Goal: Obtain resource: Download file/media

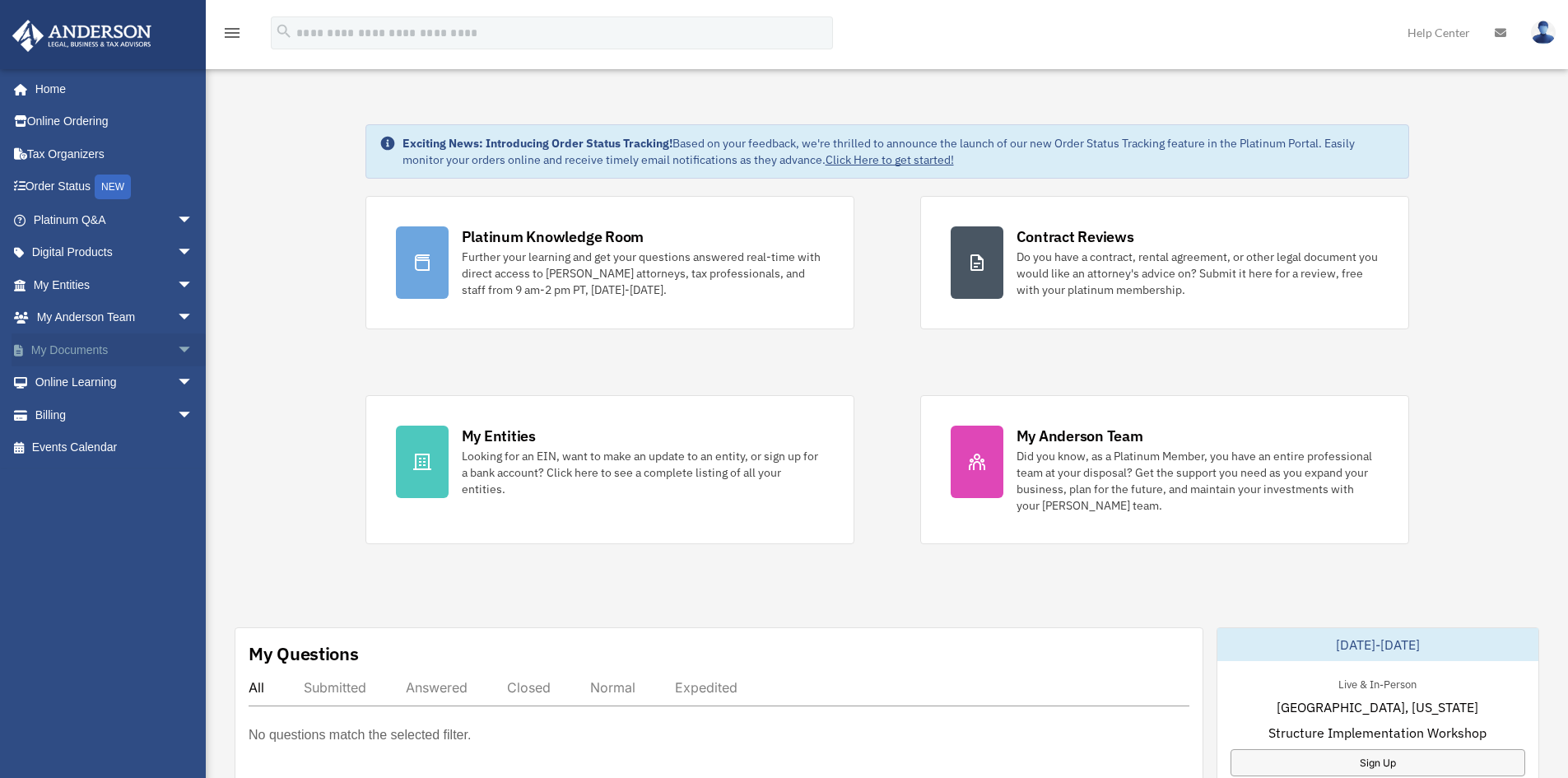
click at [177, 345] on span "arrow_drop_down" at bounding box center [193, 350] width 33 height 34
click at [82, 379] on link "Box" at bounding box center [119, 382] width 195 height 33
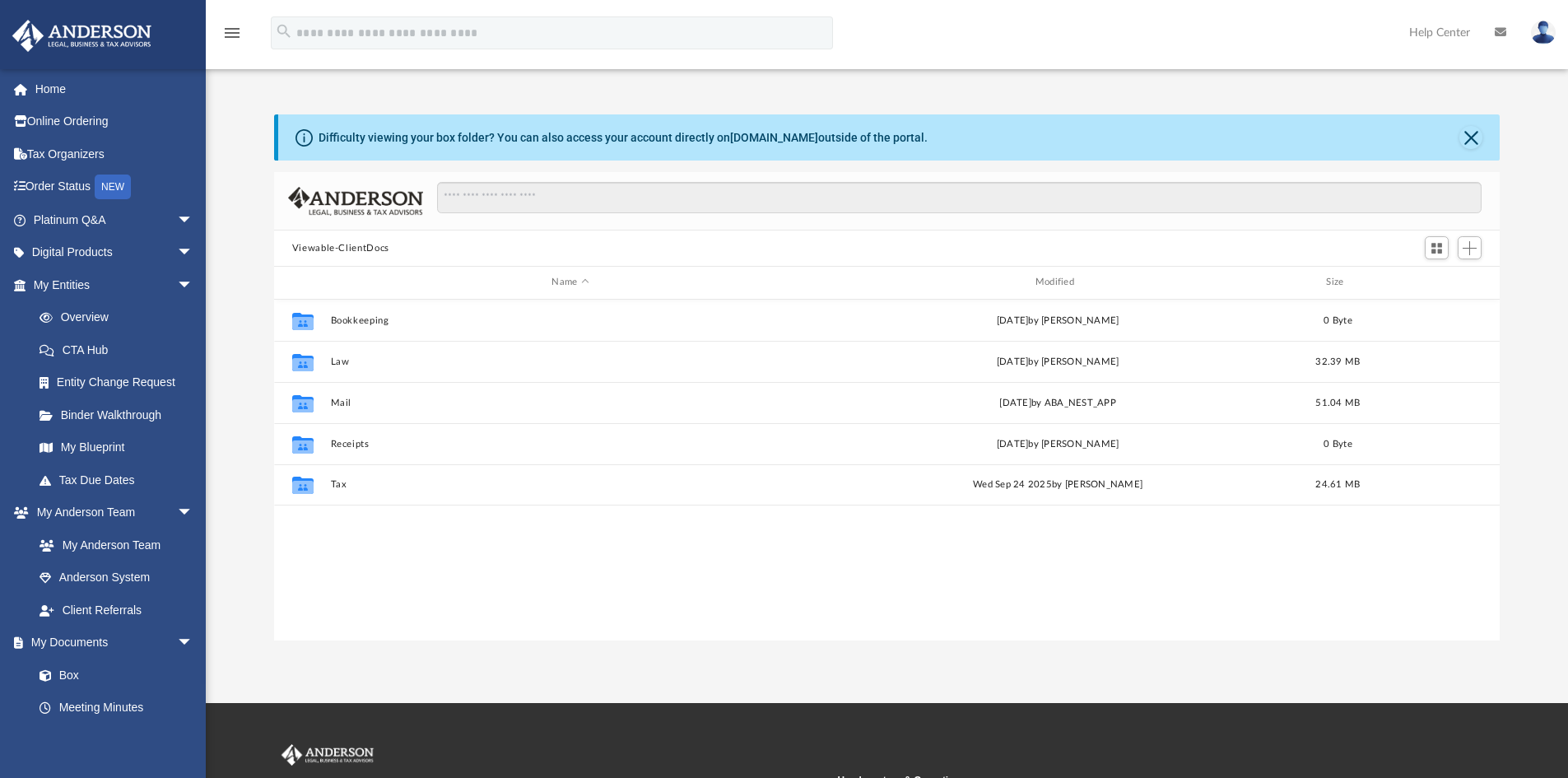
scroll to position [362, 1213]
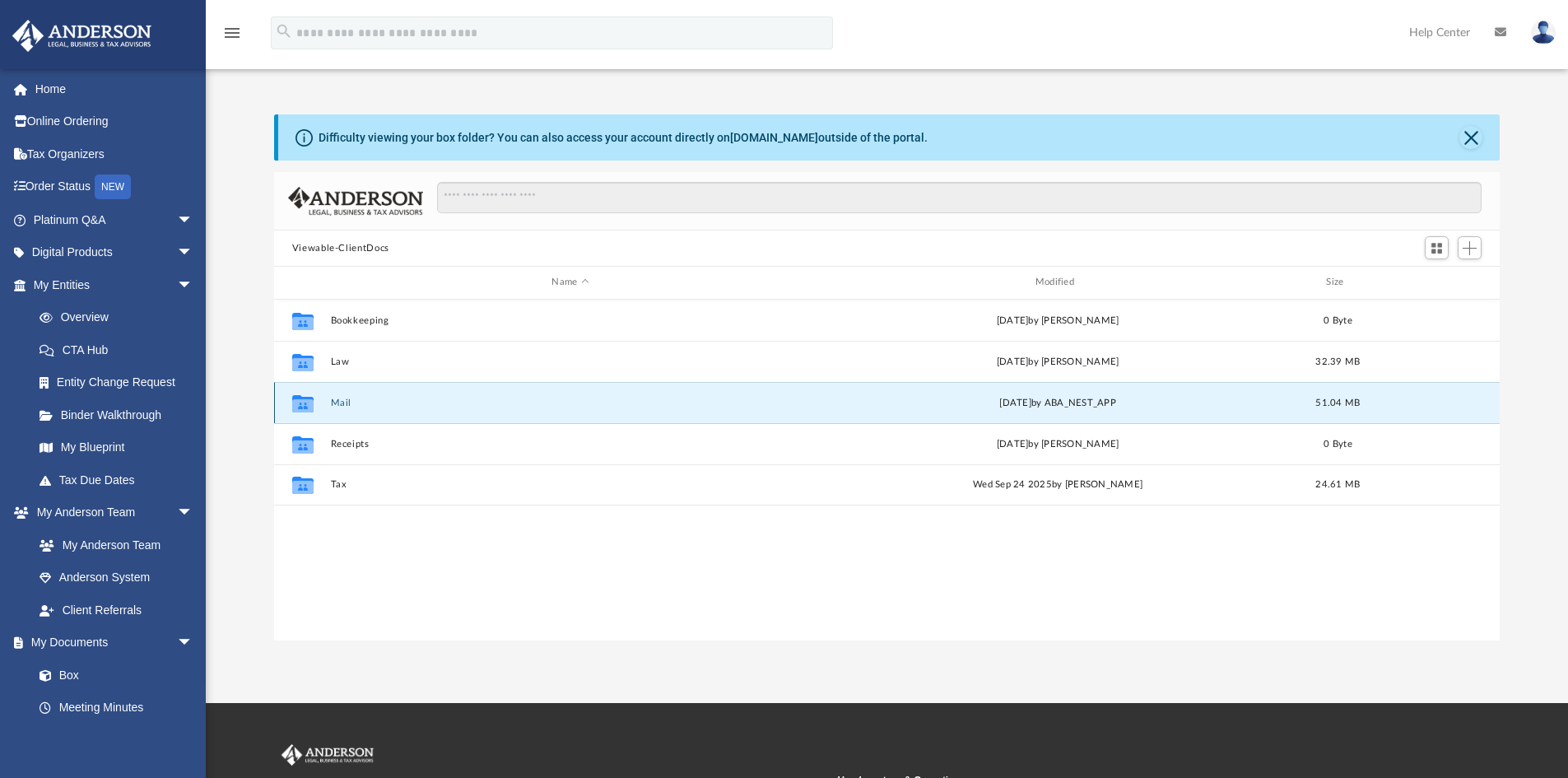
click at [339, 405] on button "Mail" at bounding box center [570, 403] width 480 height 10
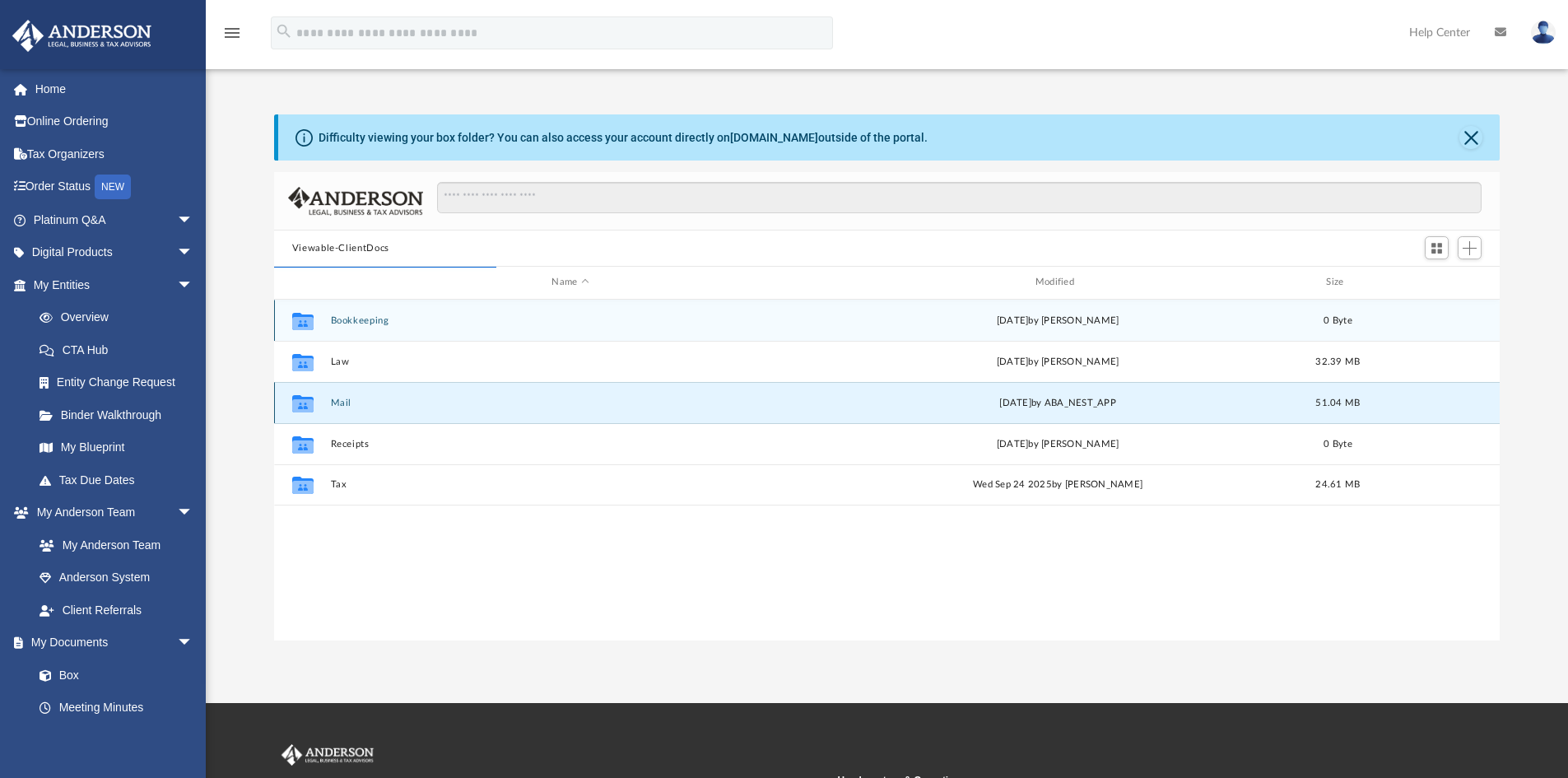
scroll to position [311, 1213]
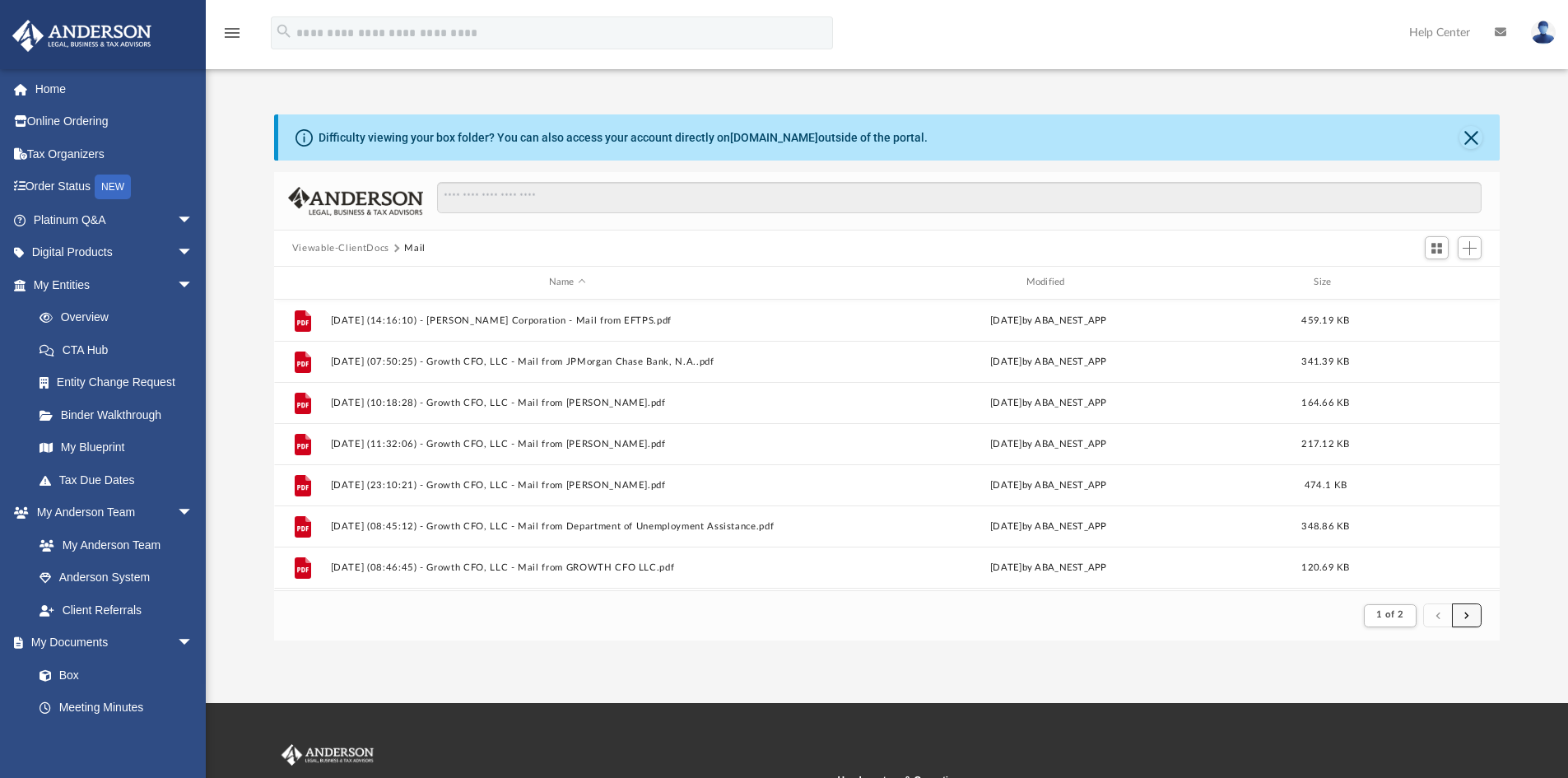
click at [1471, 618] on button "submit" at bounding box center [1465, 614] width 29 height 24
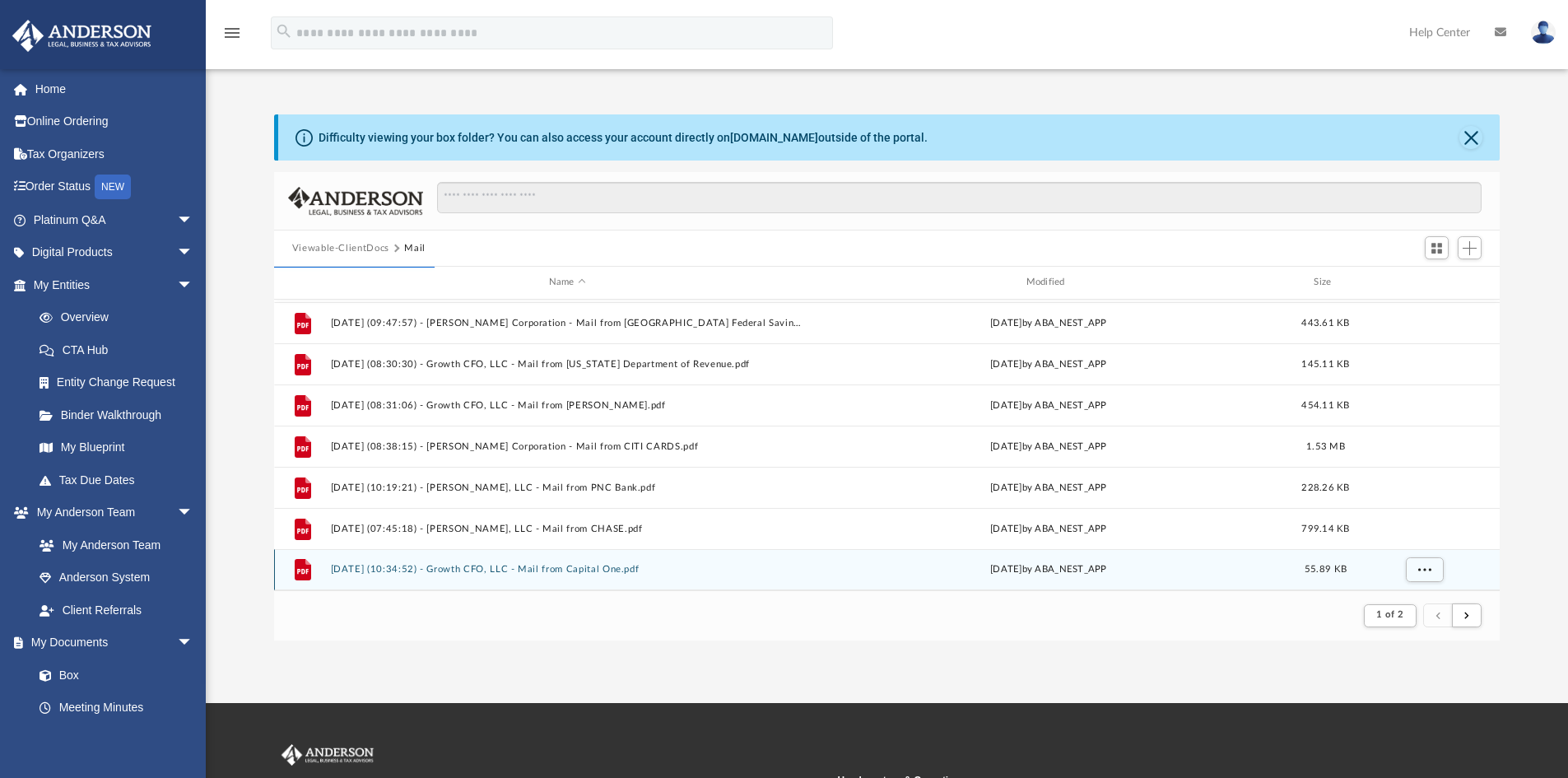
scroll to position [0, 0]
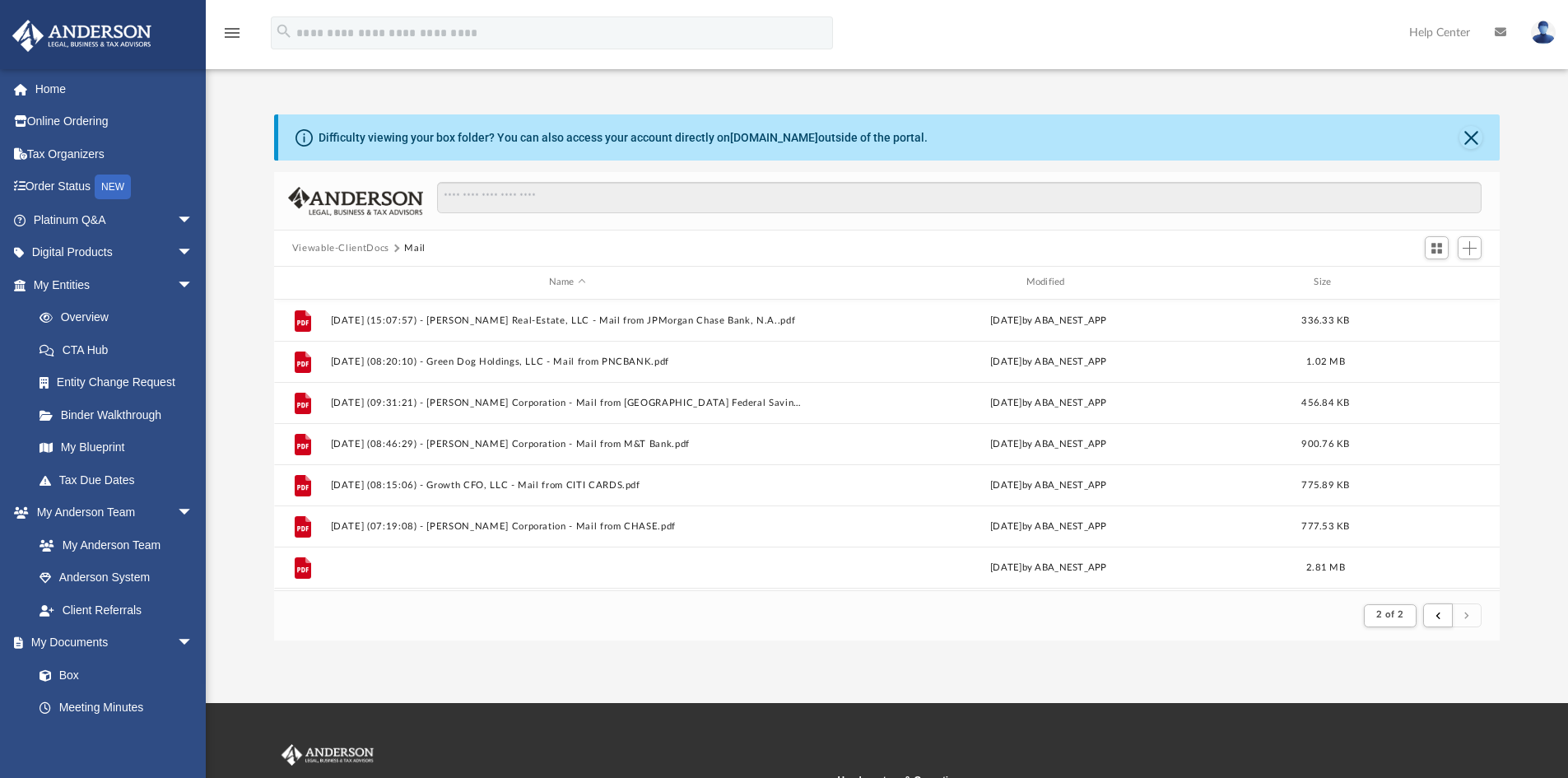
click at [601, 570] on button "[DATE] (08:21:28) - [PERSON_NAME] Corporation - Mail from [PERSON_NAME].pdf" at bounding box center [567, 567] width 474 height 10
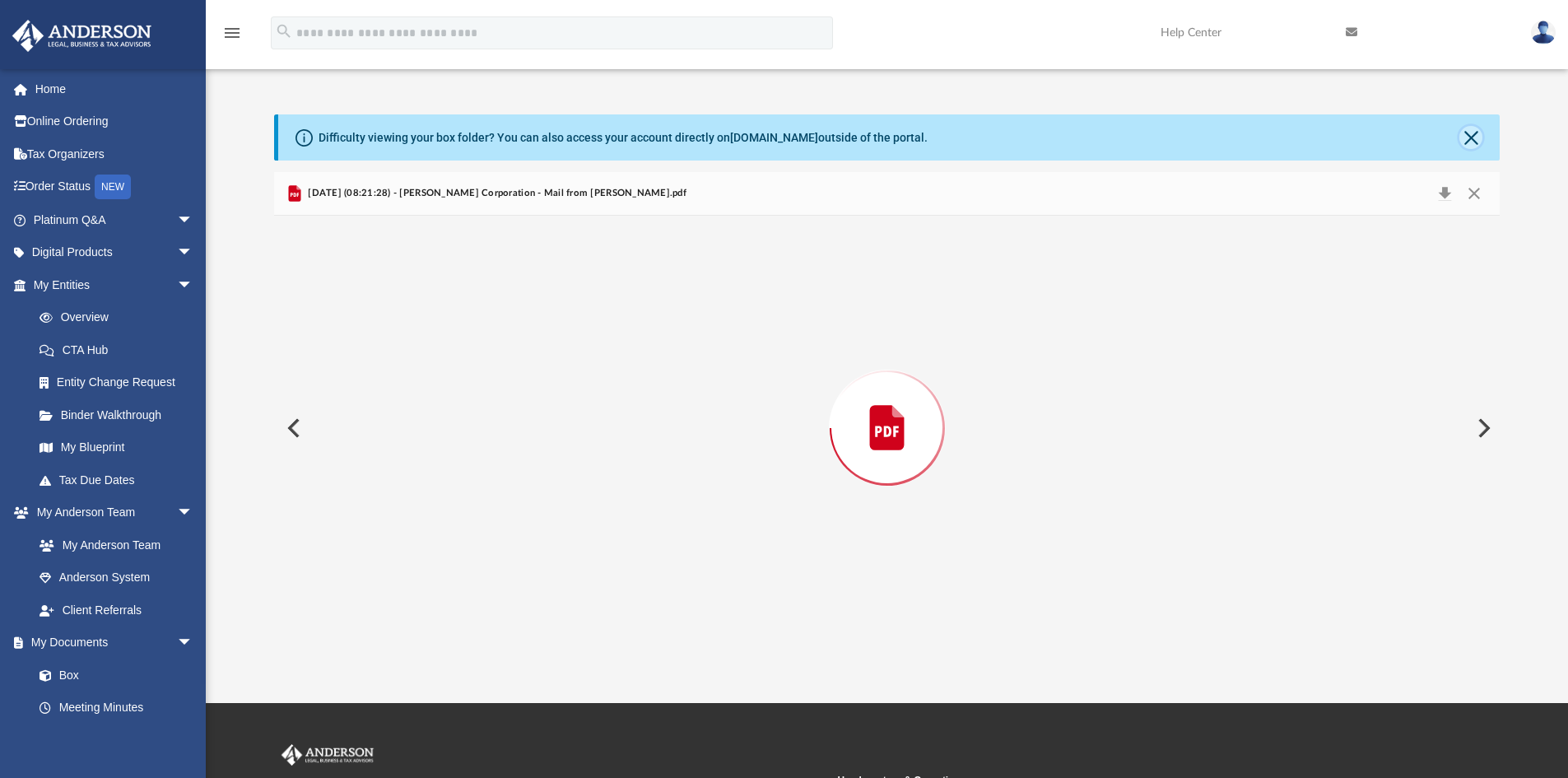
click at [1471, 138] on button "Close" at bounding box center [1470, 137] width 23 height 23
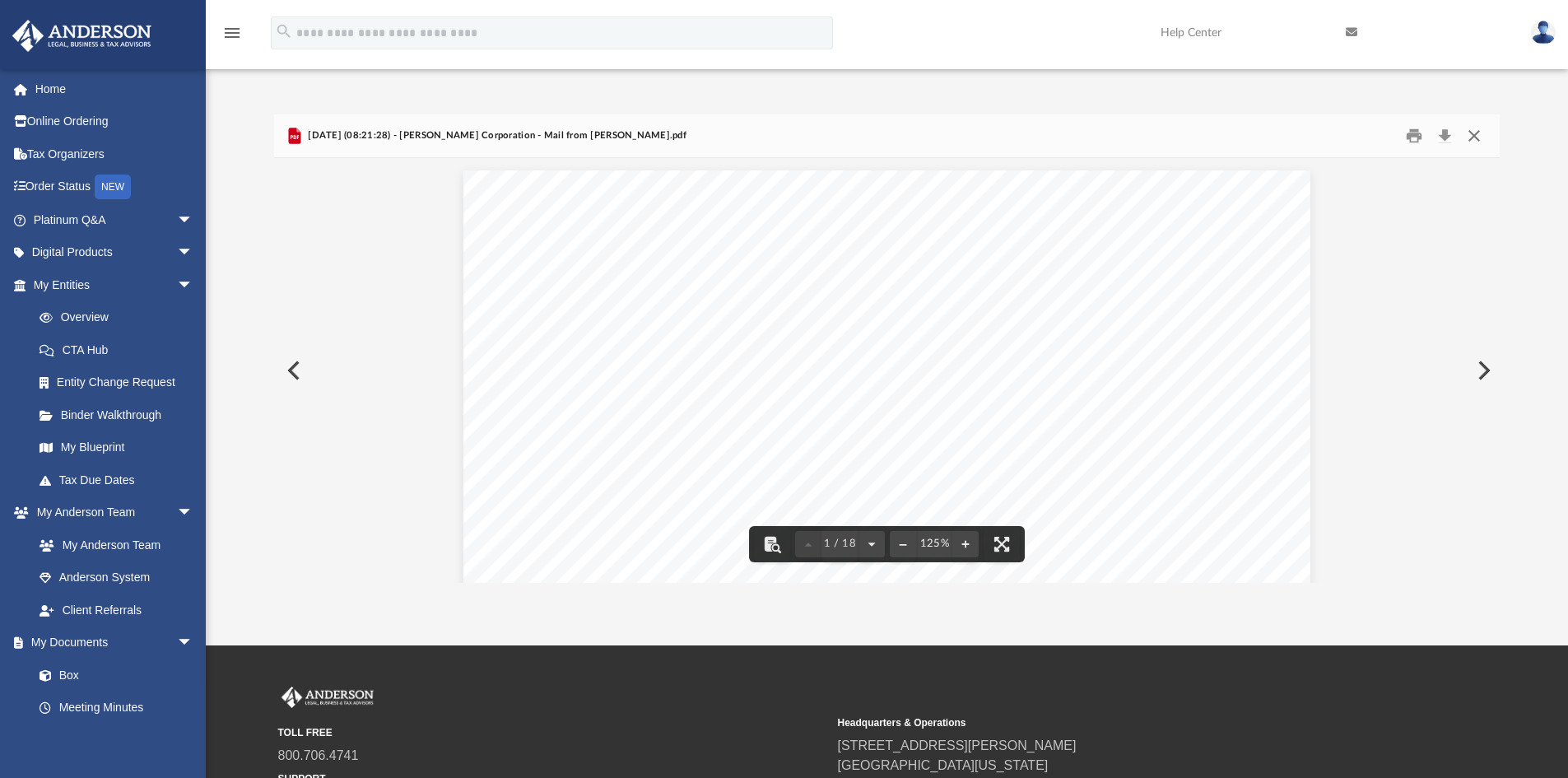
click at [1477, 133] on button "Close" at bounding box center [1473, 135] width 29 height 25
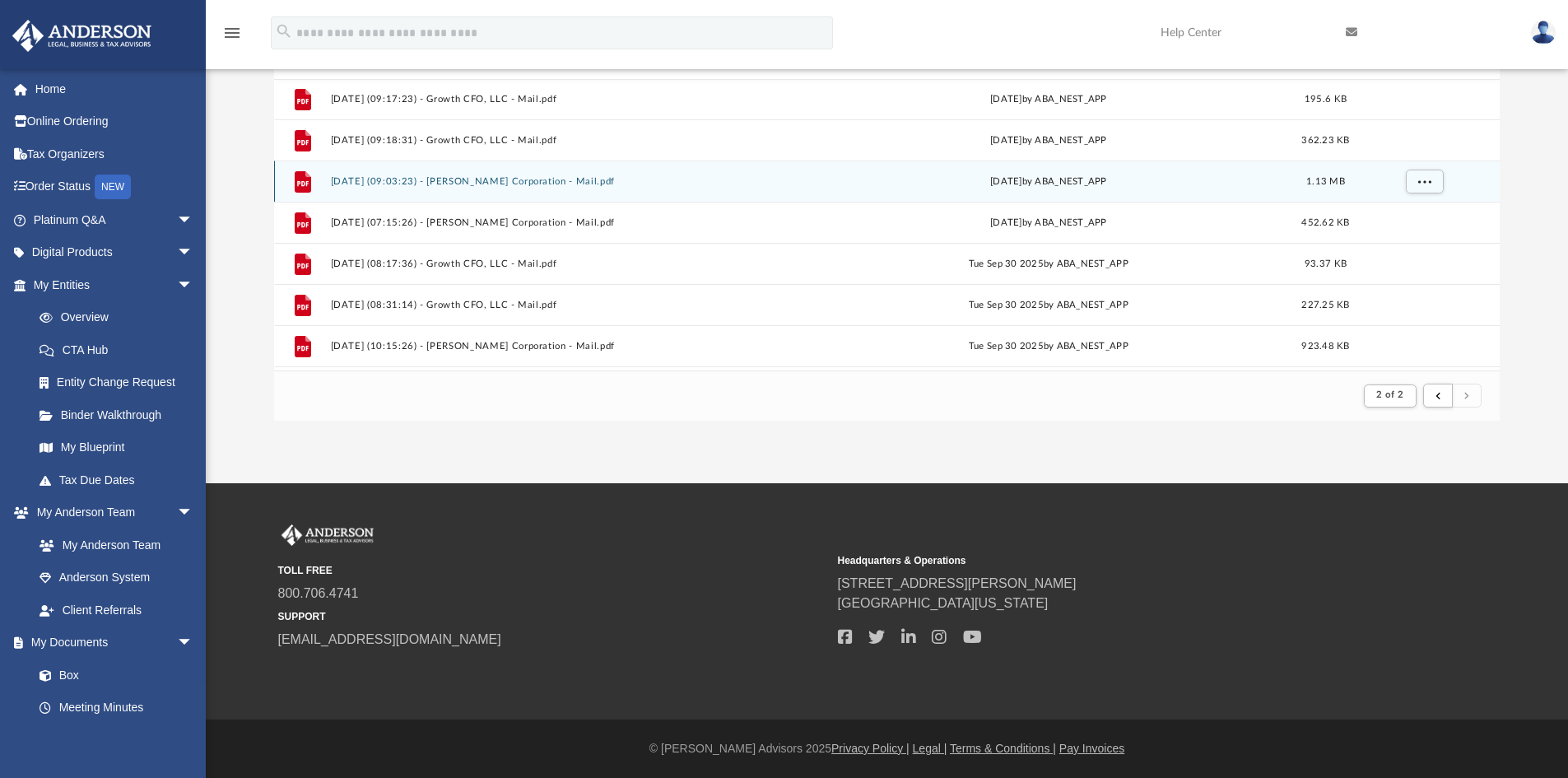
scroll to position [780, 0]
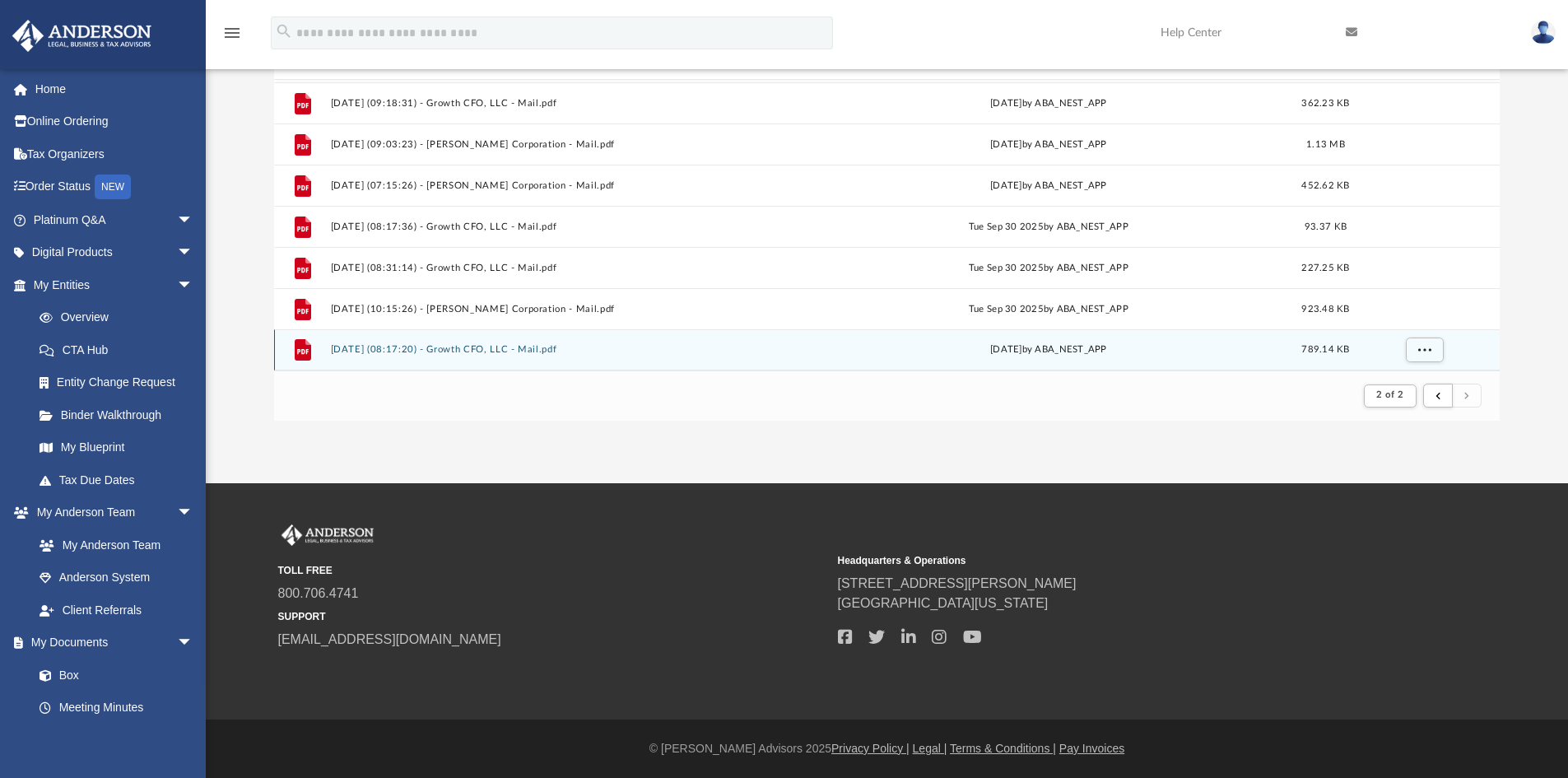
click at [545, 349] on button "[DATE] (08:17:20) - Growth CFO, LLC - Mail.pdf" at bounding box center [567, 349] width 474 height 10
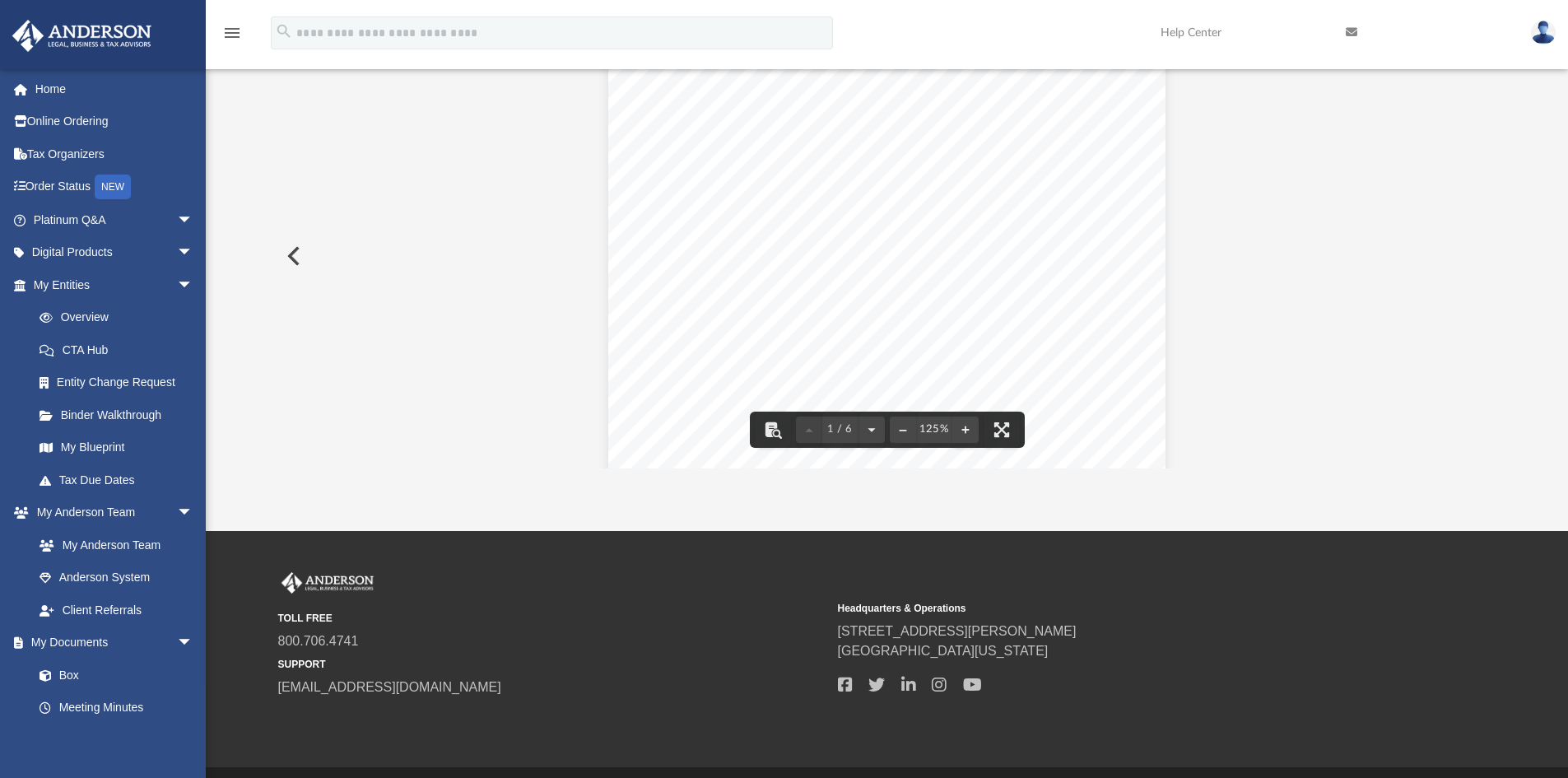
scroll to position [32, 0]
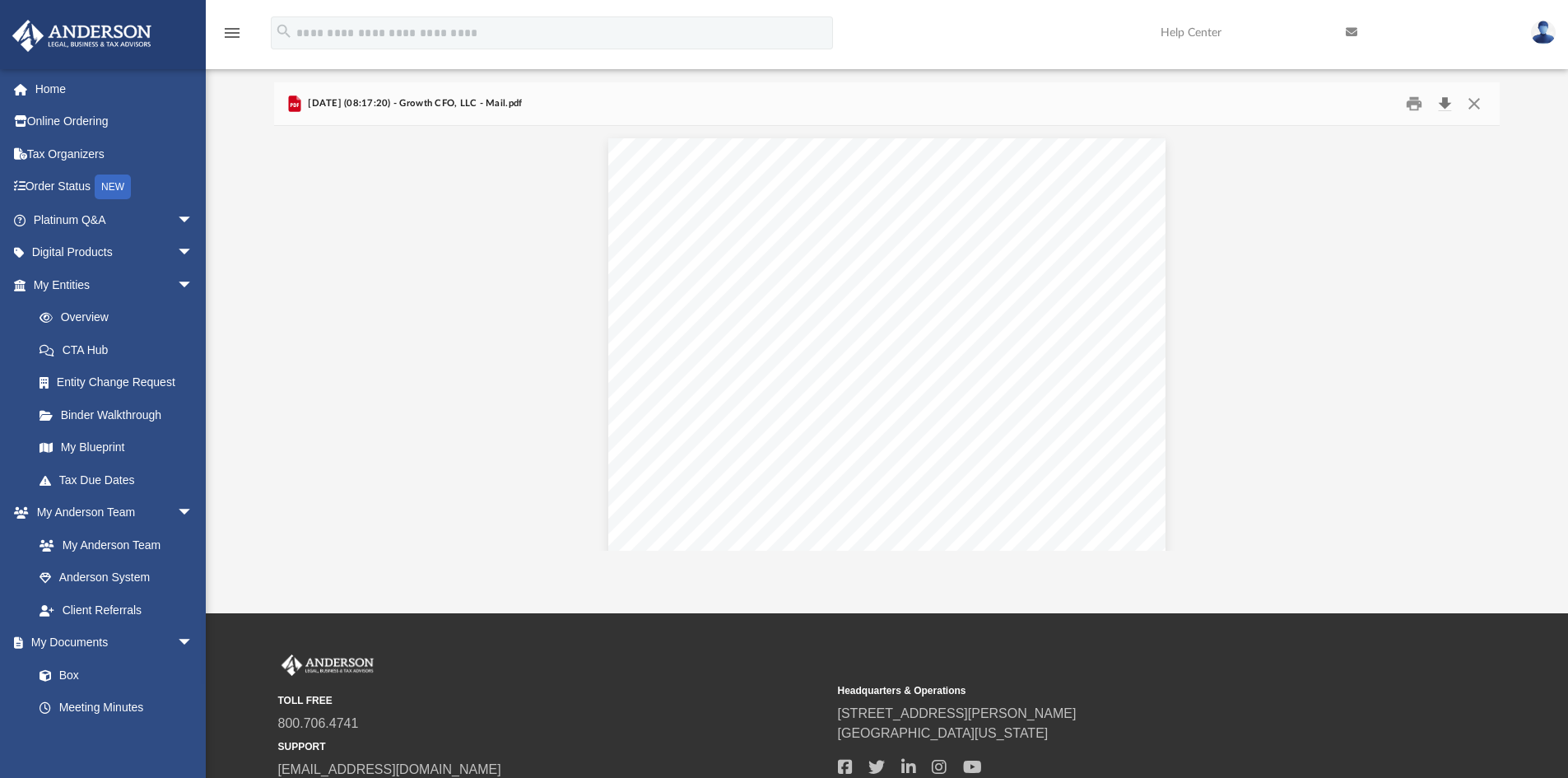
click at [1443, 105] on button "Download" at bounding box center [1444, 103] width 29 height 25
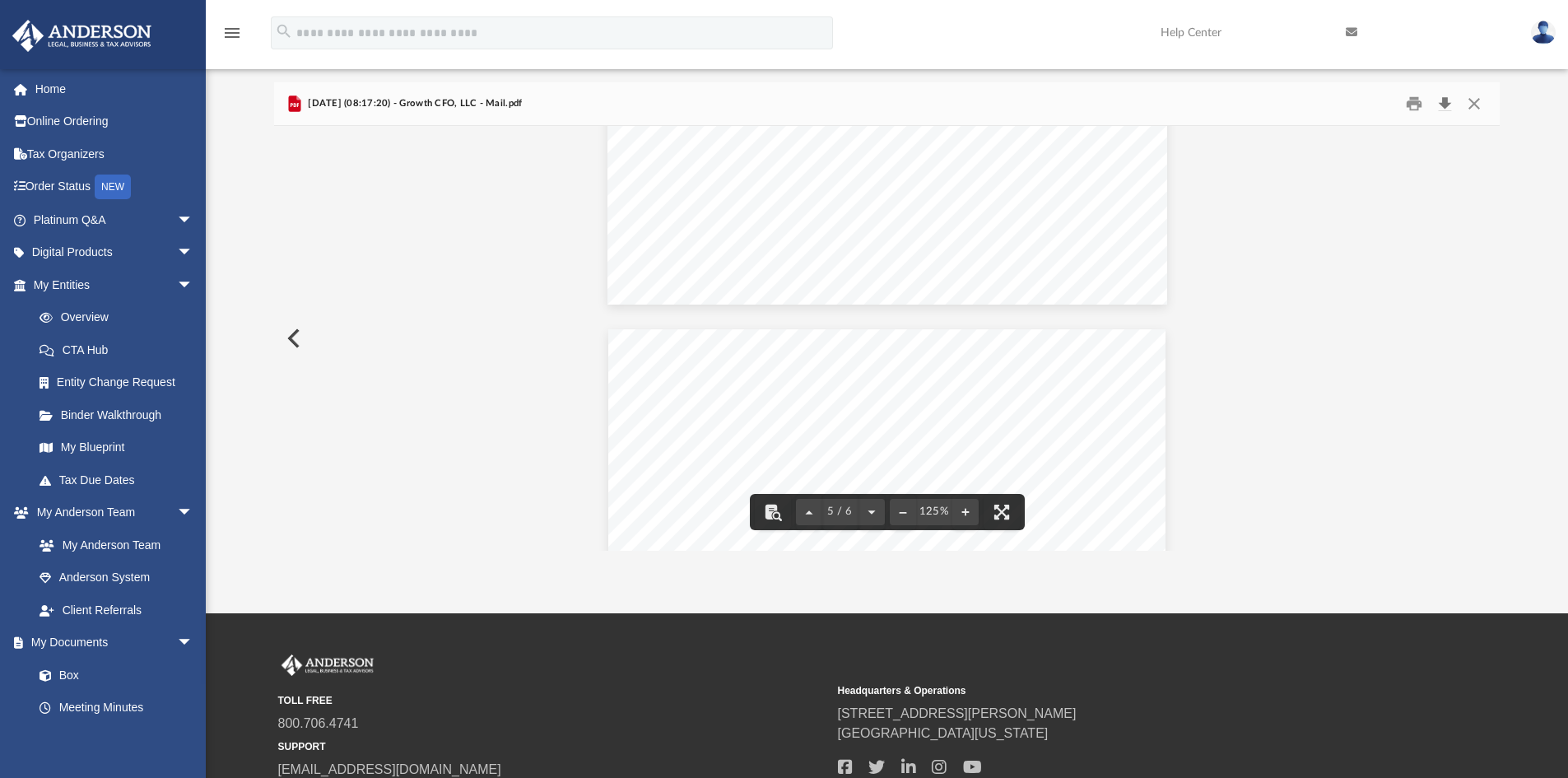
scroll to position [3293, 0]
click at [293, 339] on button "Preview" at bounding box center [292, 338] width 36 height 46
click at [1446, 102] on button "Download" at bounding box center [1444, 103] width 29 height 25
click at [288, 336] on button "Preview" at bounding box center [292, 338] width 36 height 46
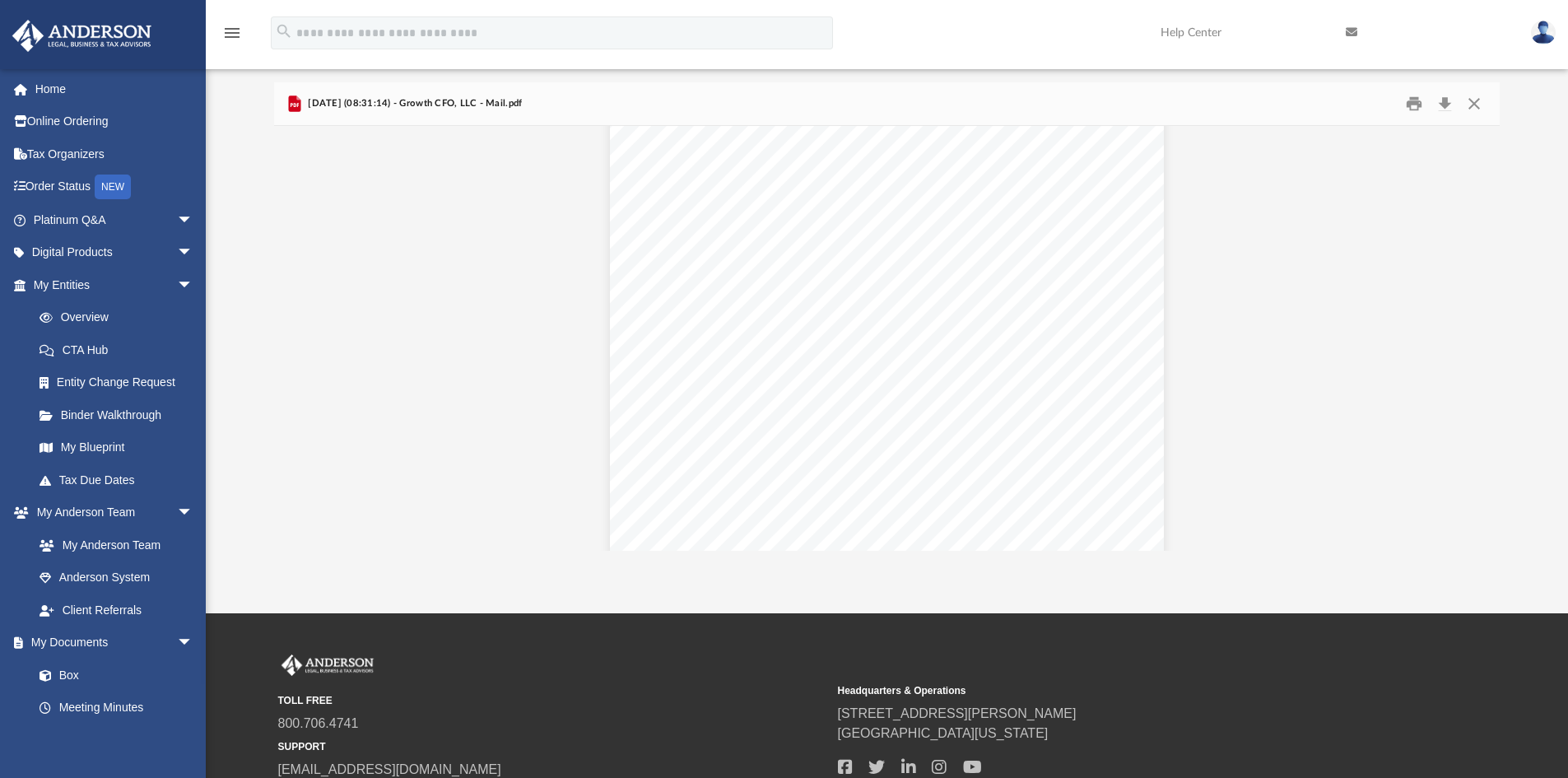
scroll to position [0, 0]
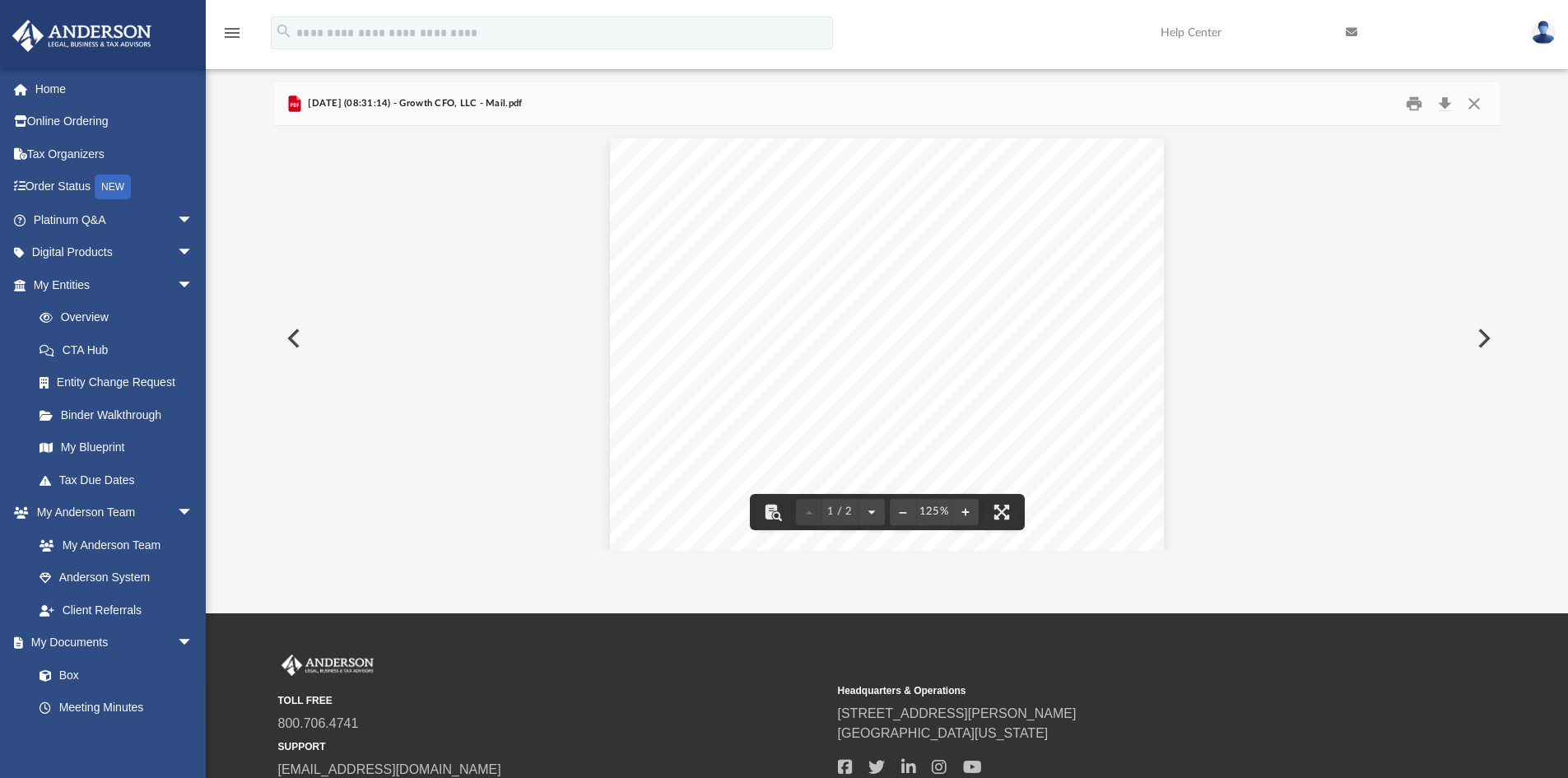
click at [293, 337] on button "Preview" at bounding box center [292, 338] width 36 height 46
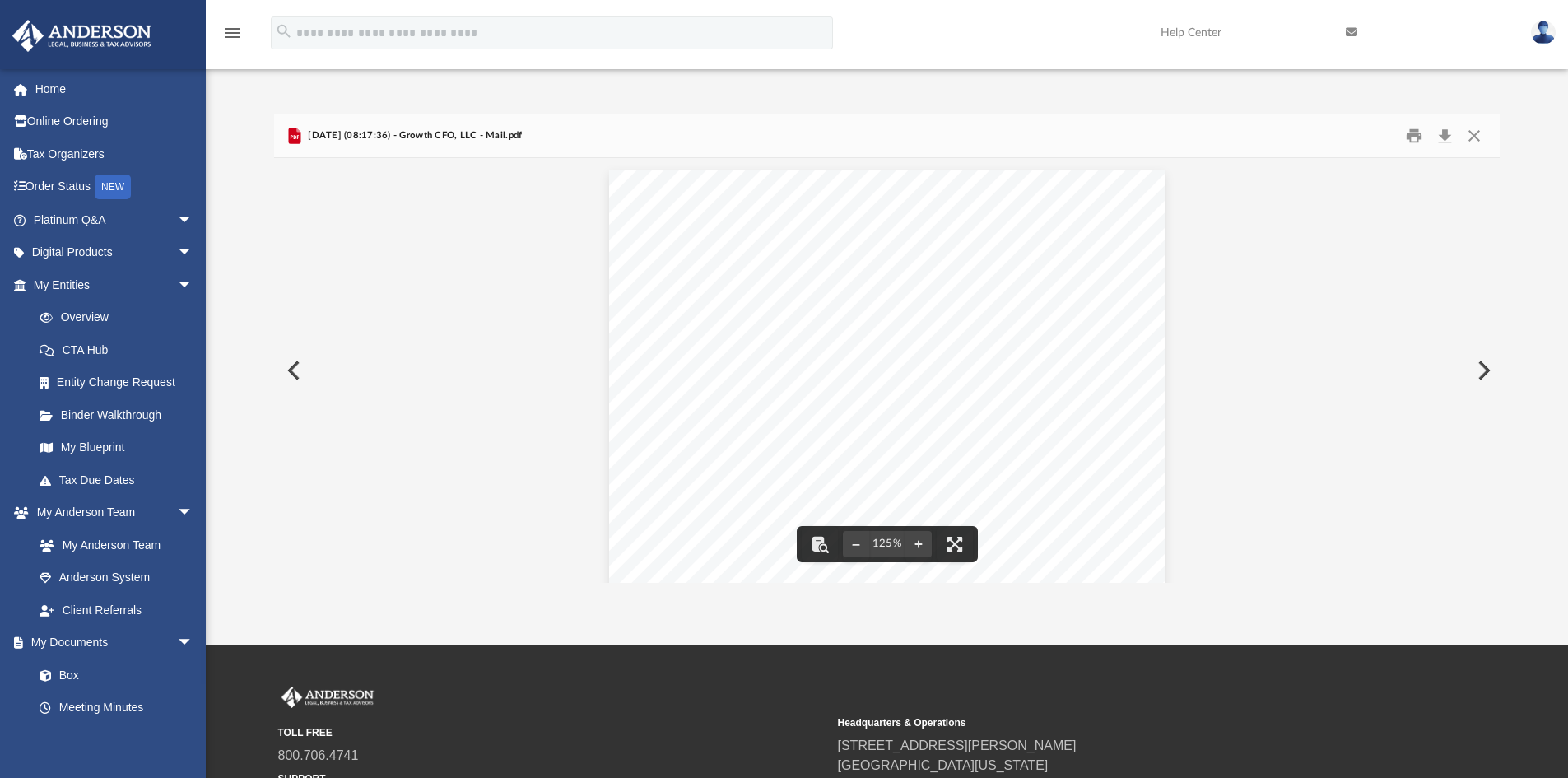
click at [303, 370] on button "Preview" at bounding box center [292, 370] width 36 height 46
click at [1487, 370] on button "Preview" at bounding box center [1482, 370] width 36 height 46
click at [1481, 376] on button "Preview" at bounding box center [1482, 370] width 36 height 46
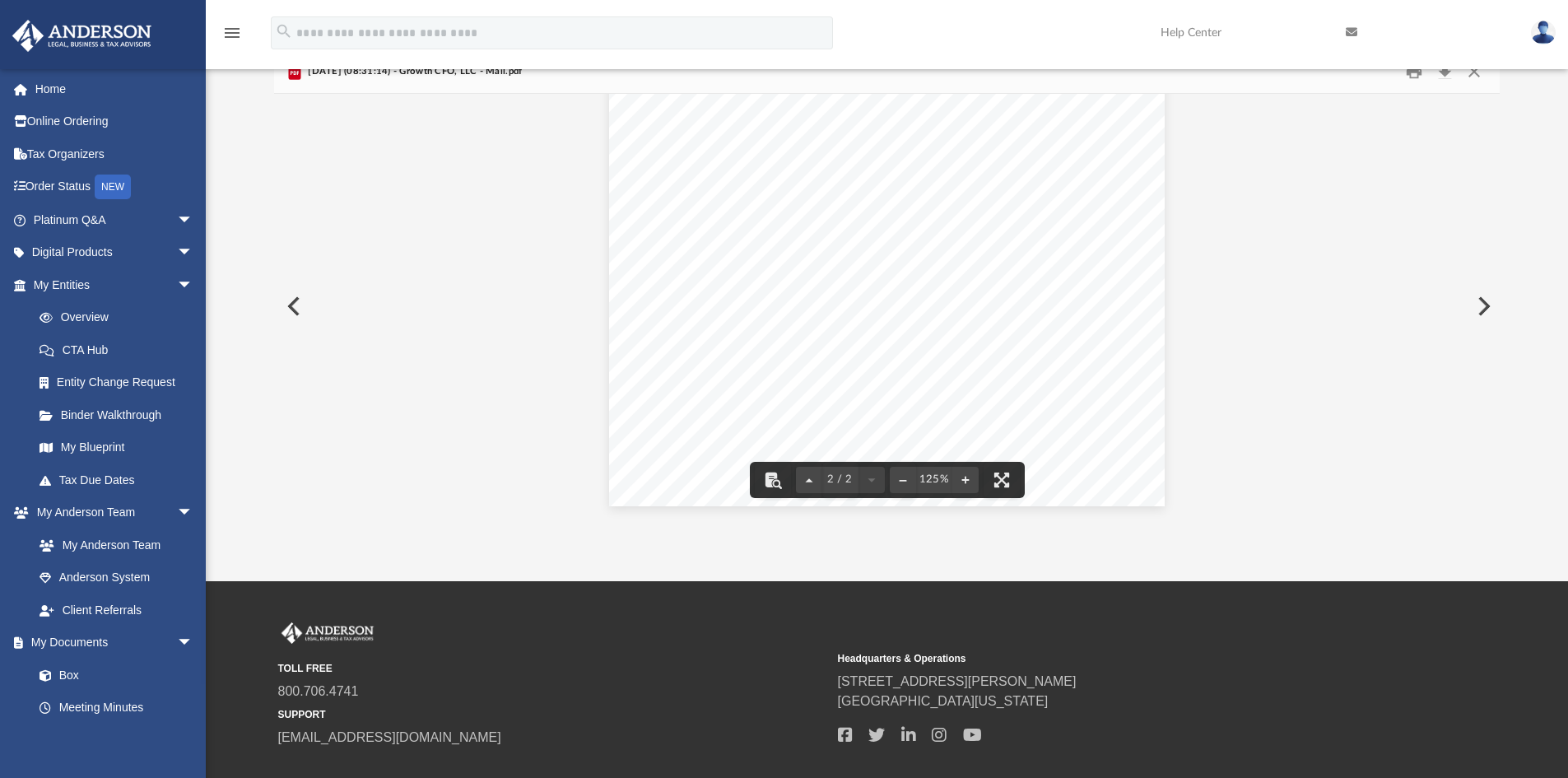
scroll to position [162, 0]
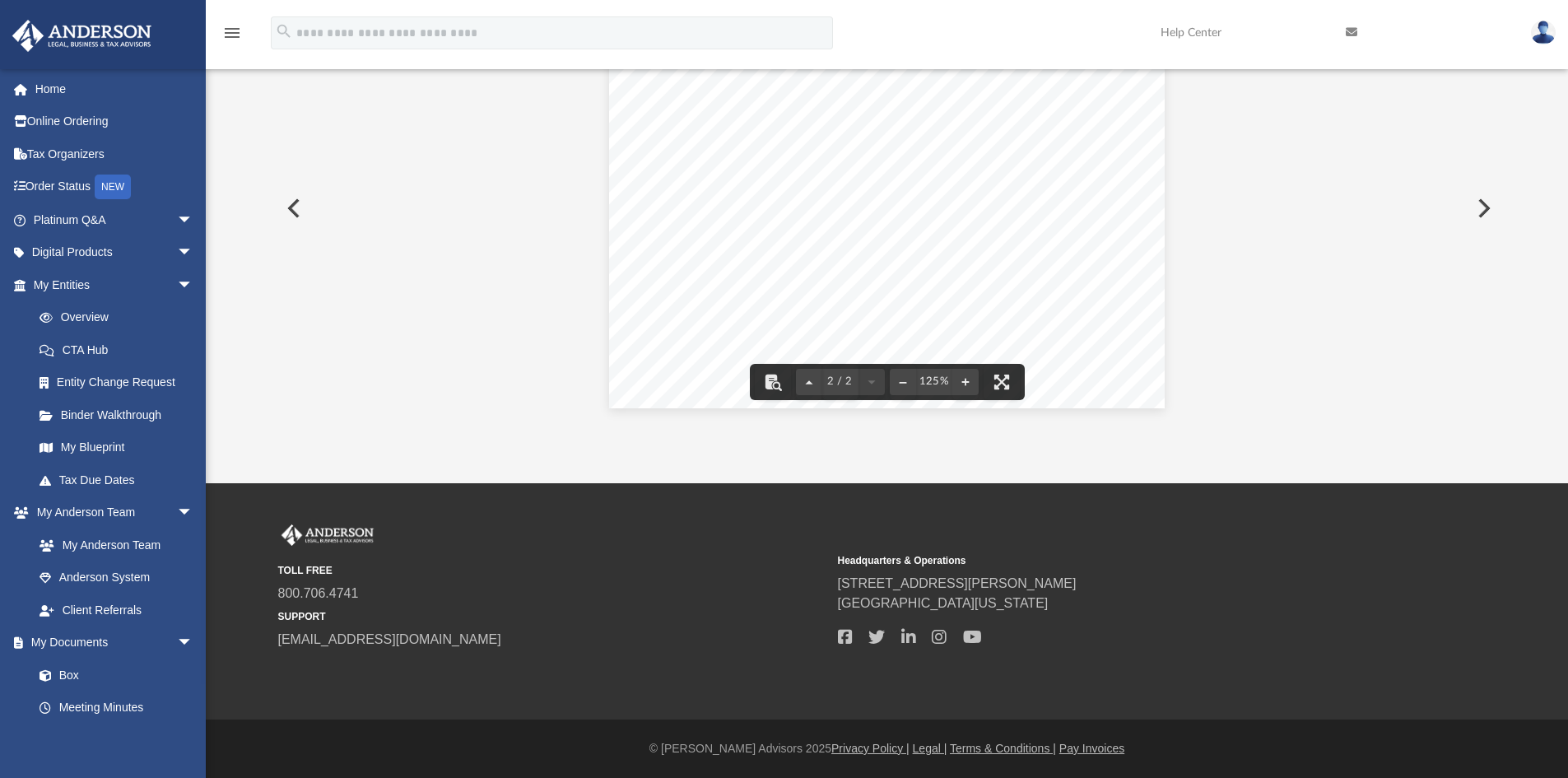
click at [1487, 205] on button "Preview" at bounding box center [1482, 208] width 36 height 46
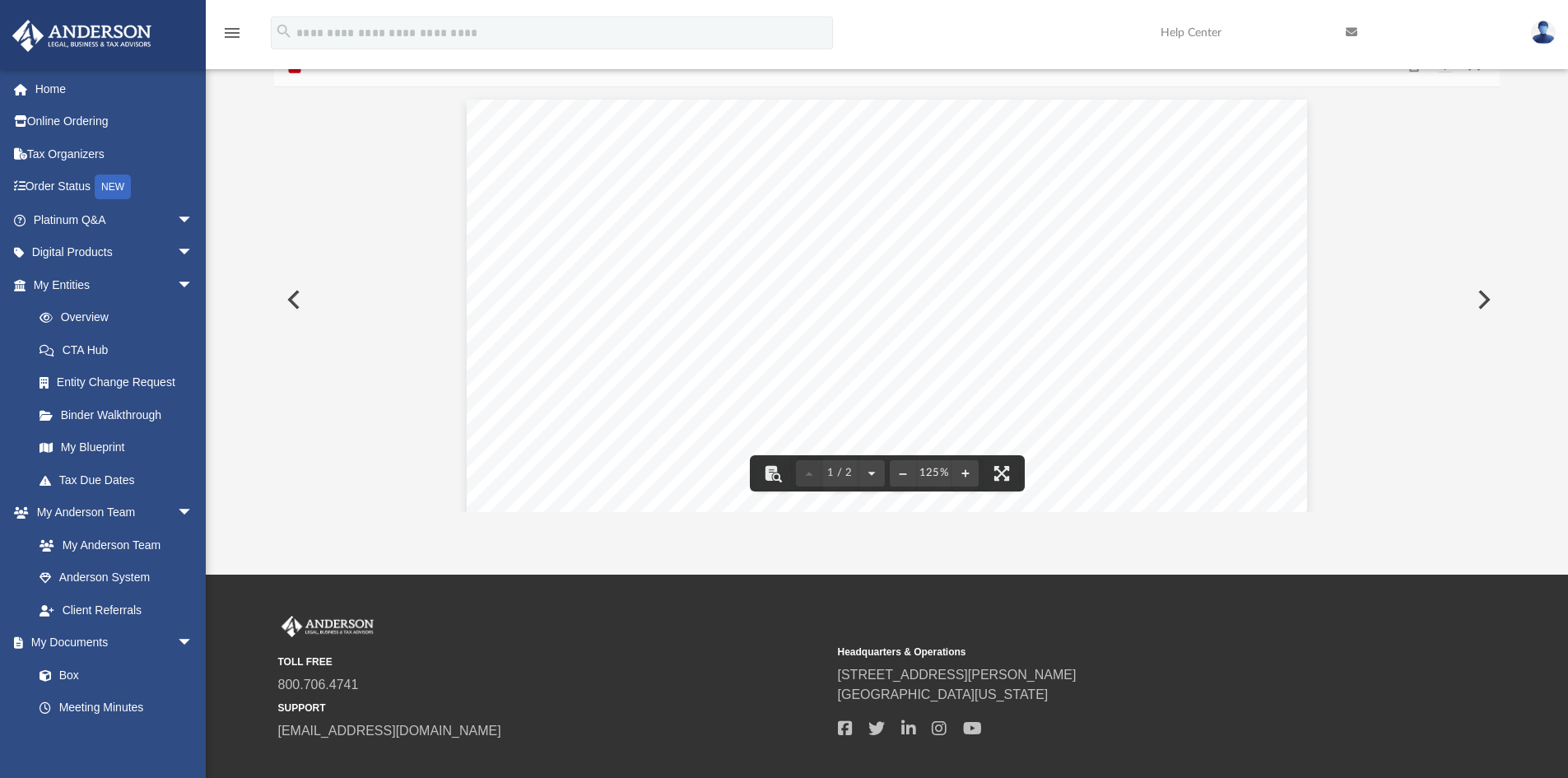
scroll to position [0, 0]
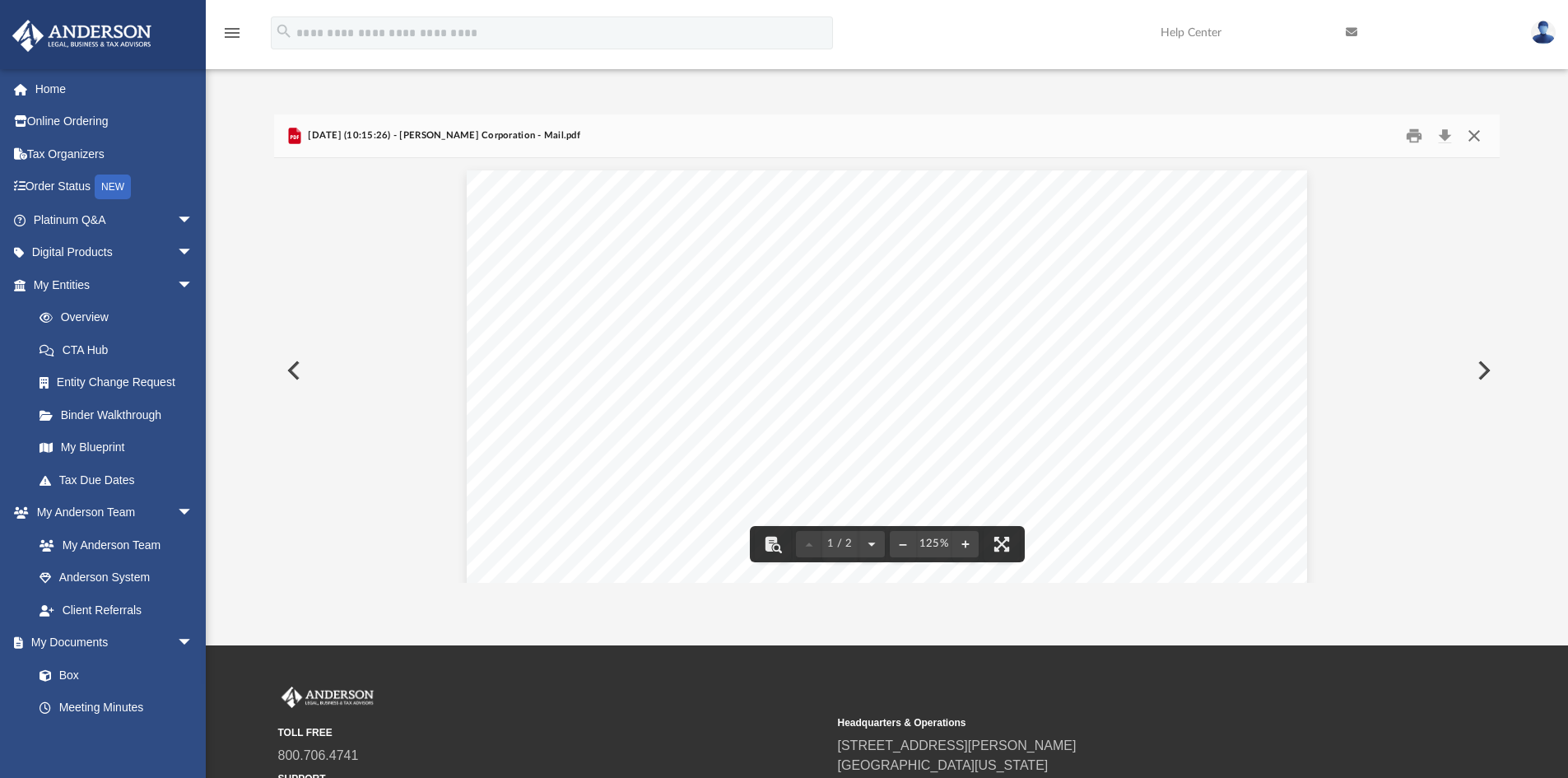
click at [1477, 134] on button "Close" at bounding box center [1473, 135] width 29 height 25
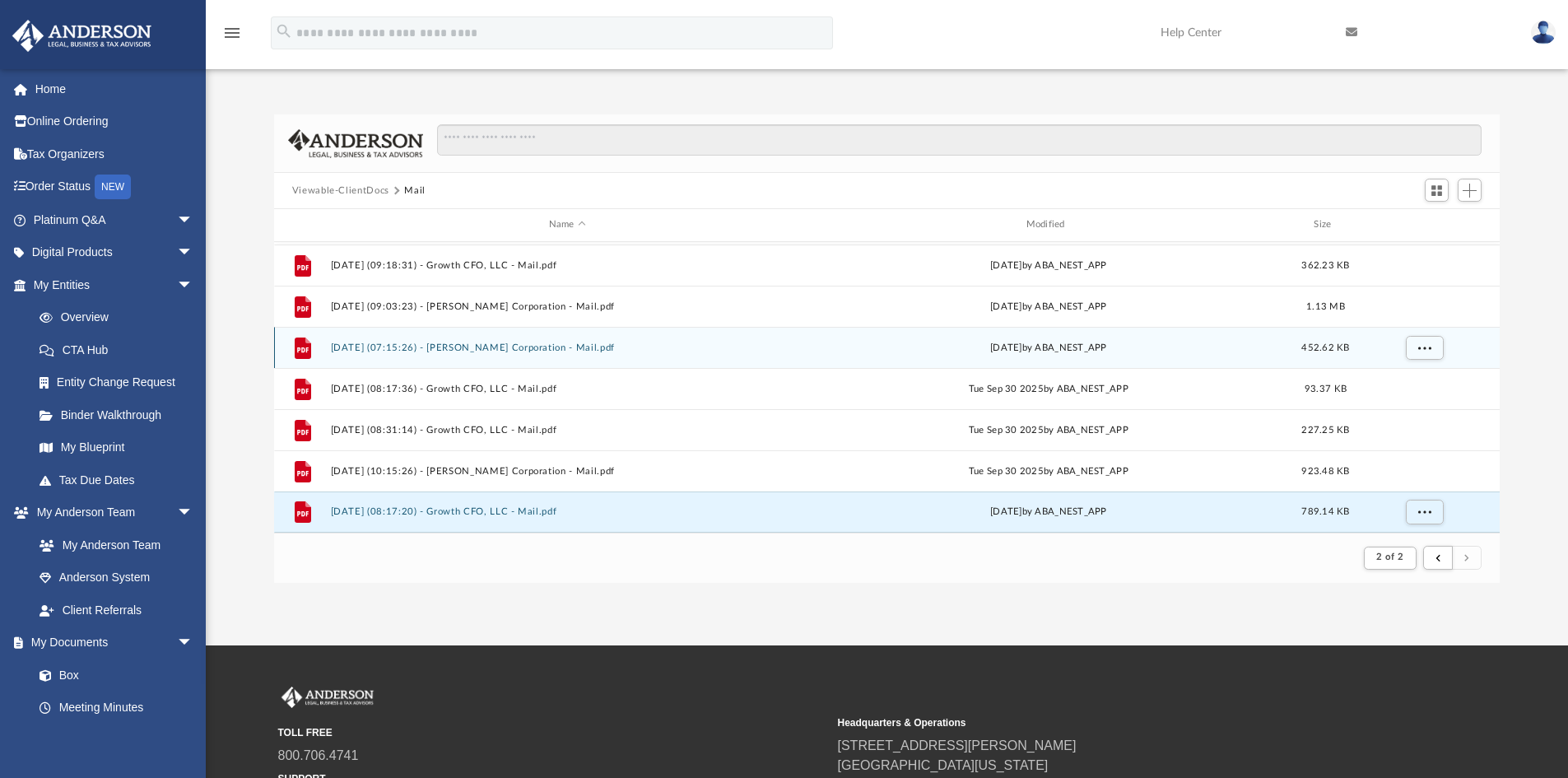
click at [573, 358] on div "File [DATE] (07:15:26) - [PERSON_NAME] Corporation - Mail.pdf [DATE] by ABA_NES…" at bounding box center [887, 347] width 1227 height 41
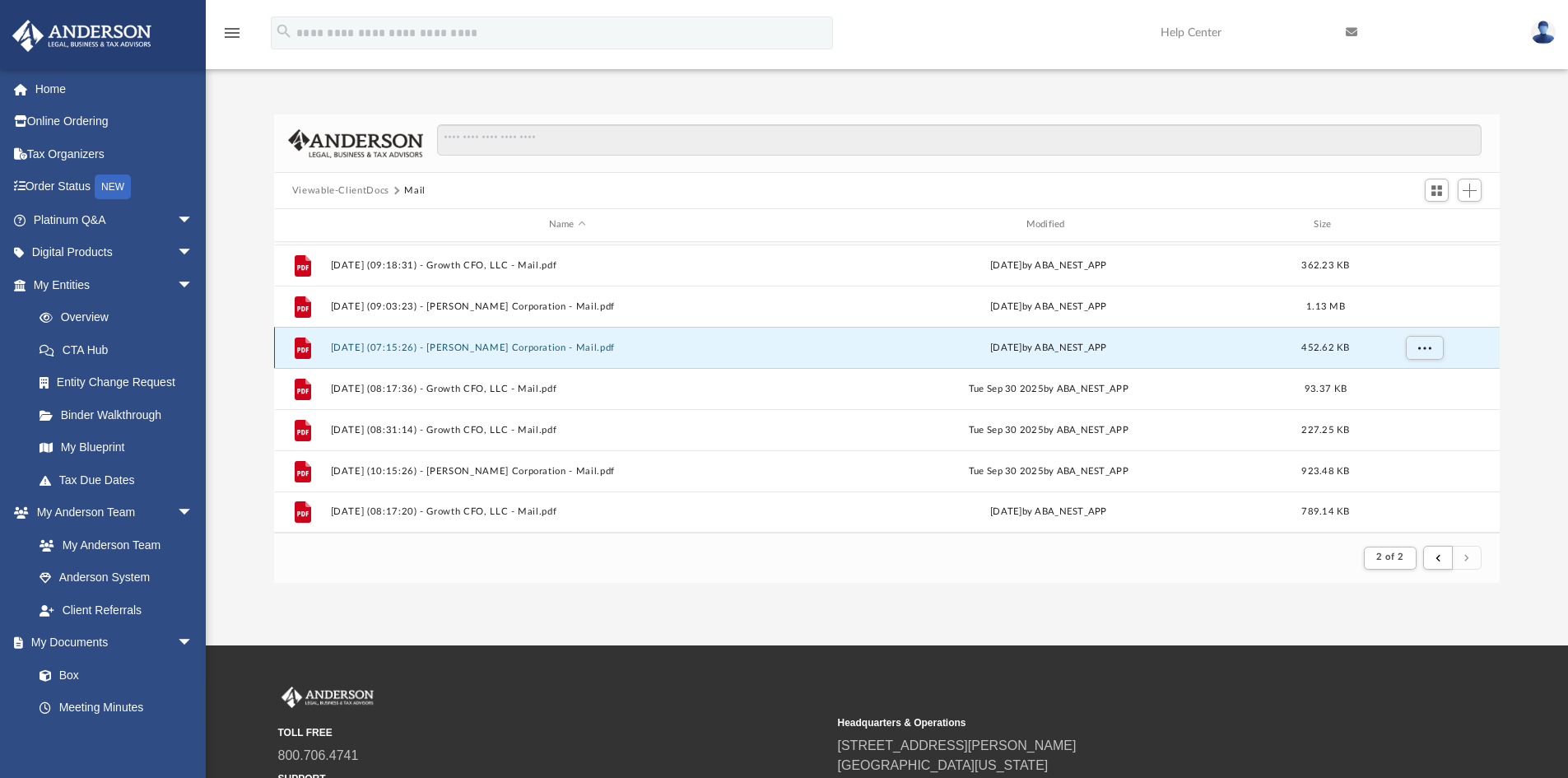
click at [476, 342] on button "[DATE] (07:15:26) - [PERSON_NAME] Corporation - Mail.pdf" at bounding box center [567, 347] width 474 height 10
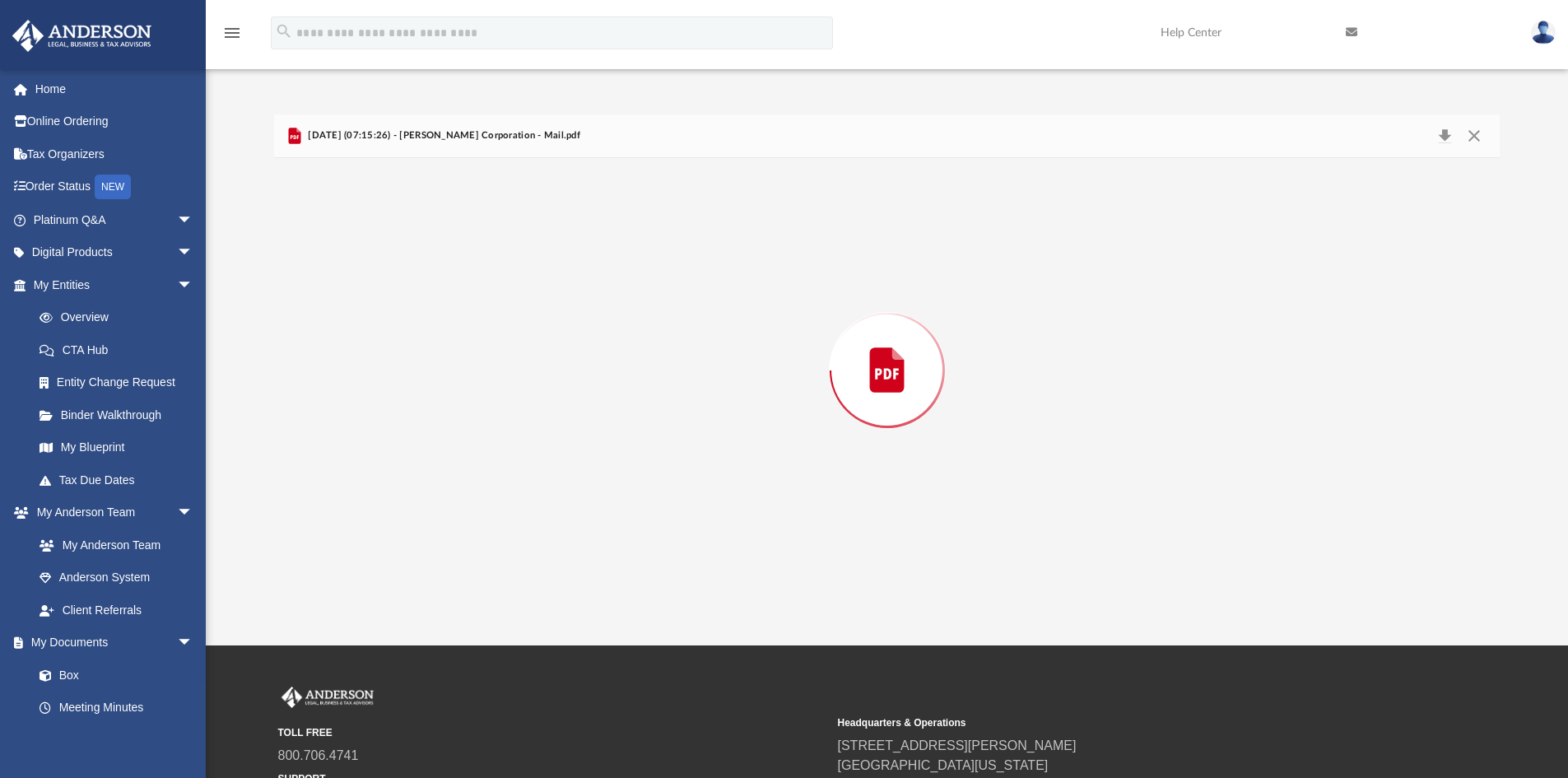
click at [476, 342] on div "Preview" at bounding box center [887, 370] width 1227 height 424
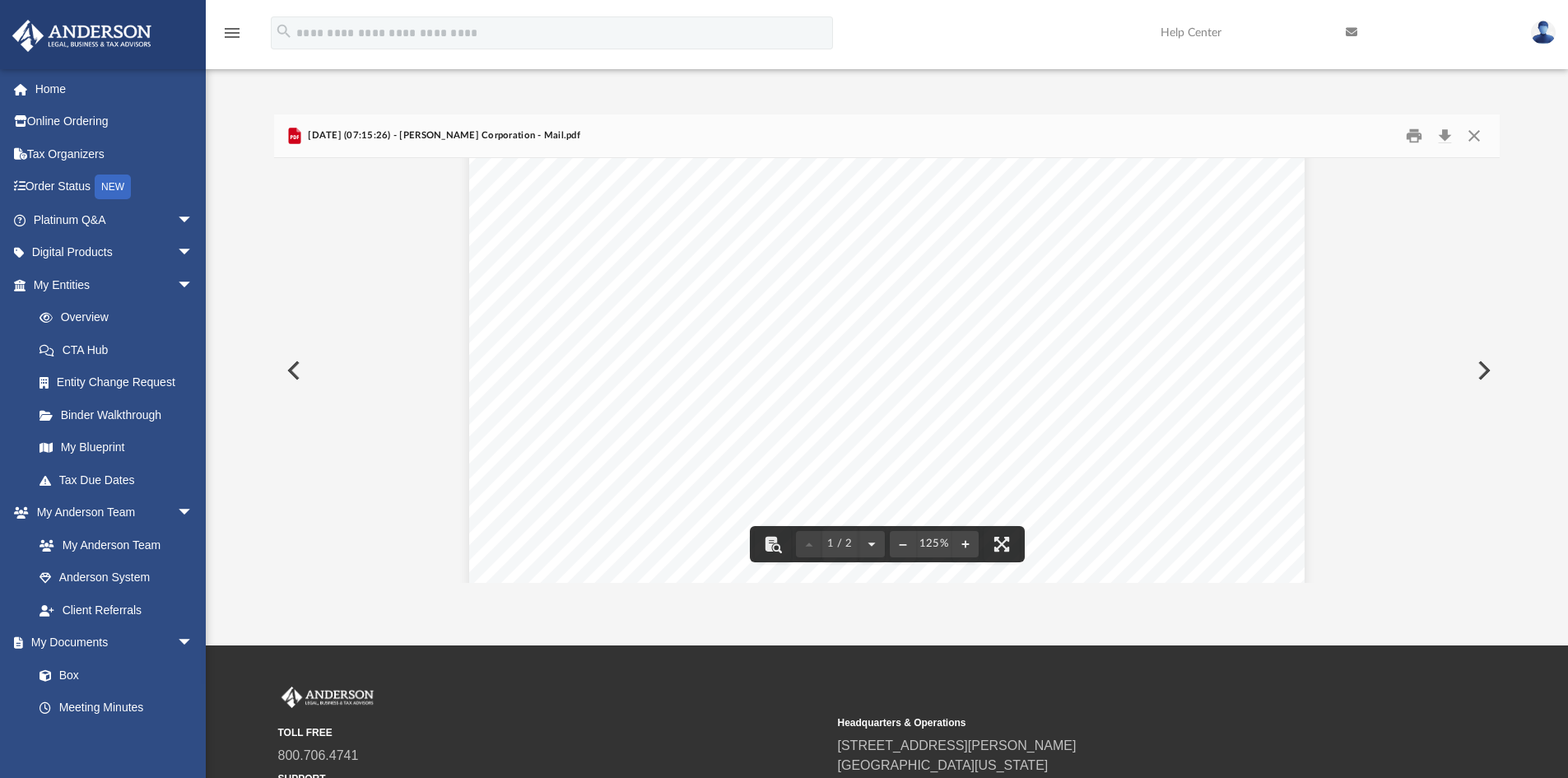
scroll to position [740, 0]
click at [1475, 371] on button "Preview" at bounding box center [1482, 370] width 36 height 46
click at [1469, 135] on button "Close" at bounding box center [1473, 135] width 29 height 25
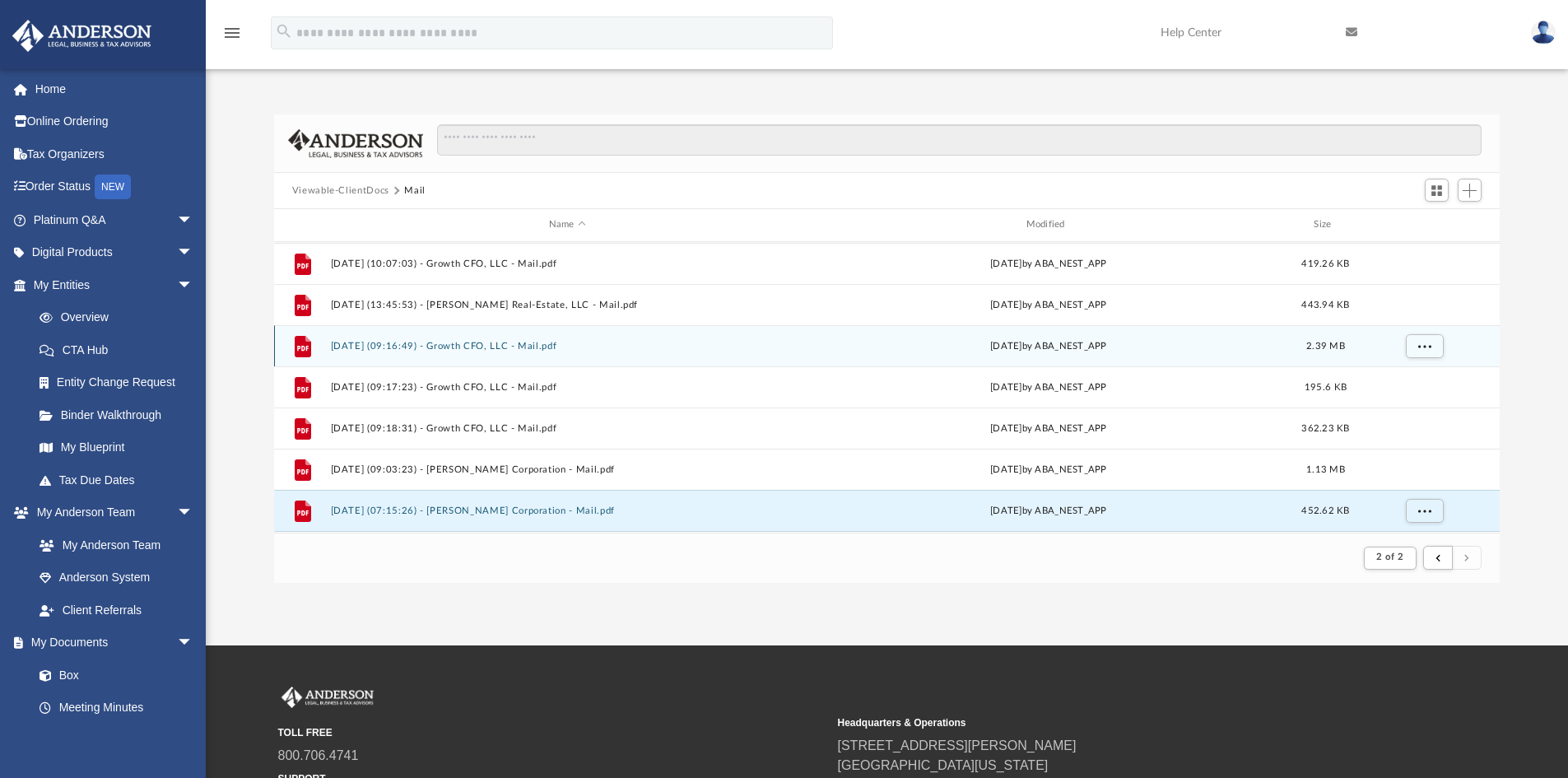
scroll to position [615, 0]
click at [645, 349] on button "[DATE] (09:16:49) - Growth CFO, LLC - Mail.pdf" at bounding box center [567, 347] width 474 height 10
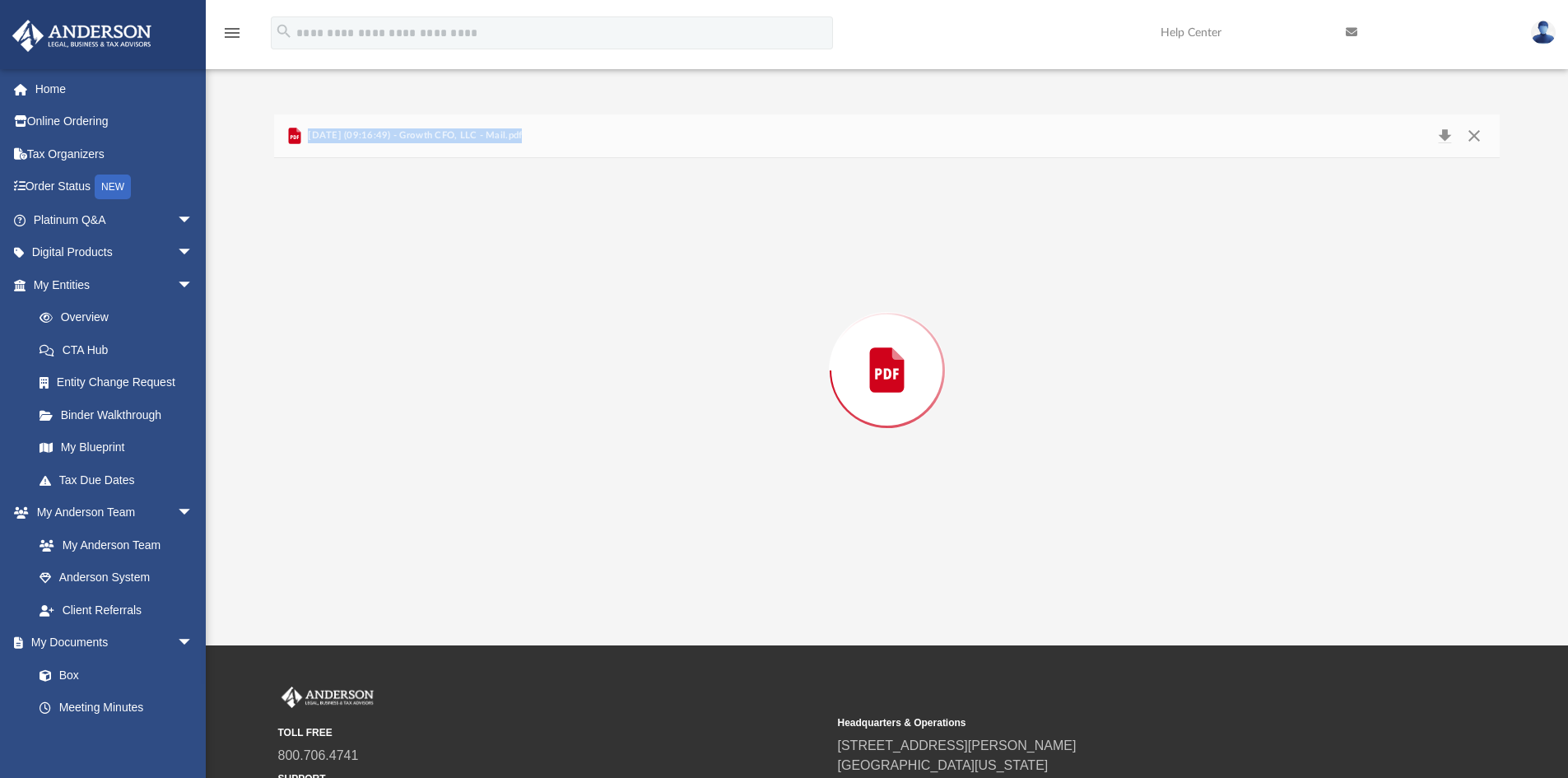
scroll to position [8887, 0]
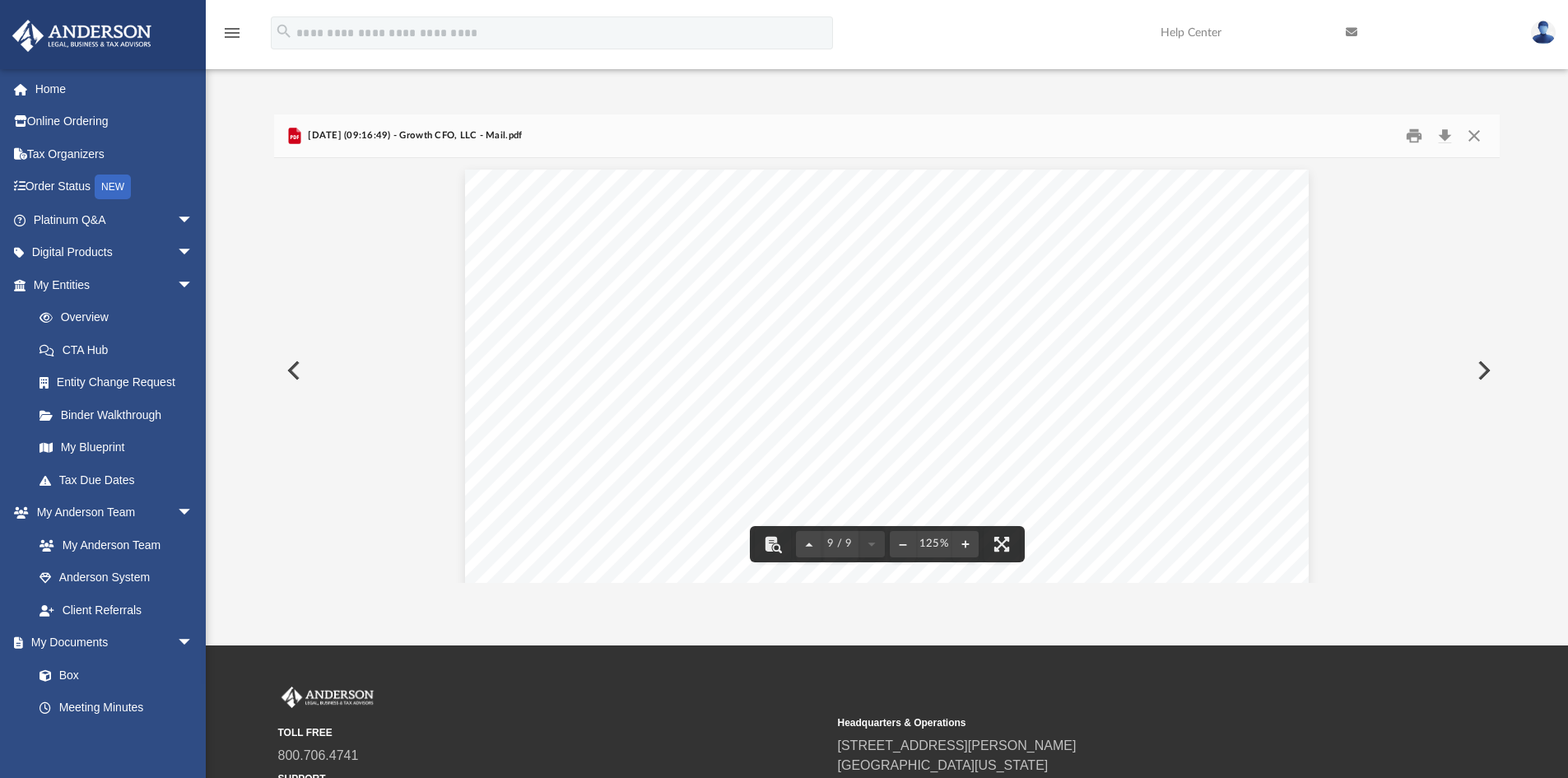
click at [707, 627] on div "App [PERSON_NAME][EMAIL_ADDRESS][DOMAIN_NAME] Sign Out [PERSON_NAME][EMAIL_ADDR…" at bounding box center [784, 323] width 1568 height 645
click at [1480, 373] on button "Preview" at bounding box center [1482, 370] width 36 height 46
click at [1478, 372] on button "Preview" at bounding box center [1482, 370] width 36 height 46
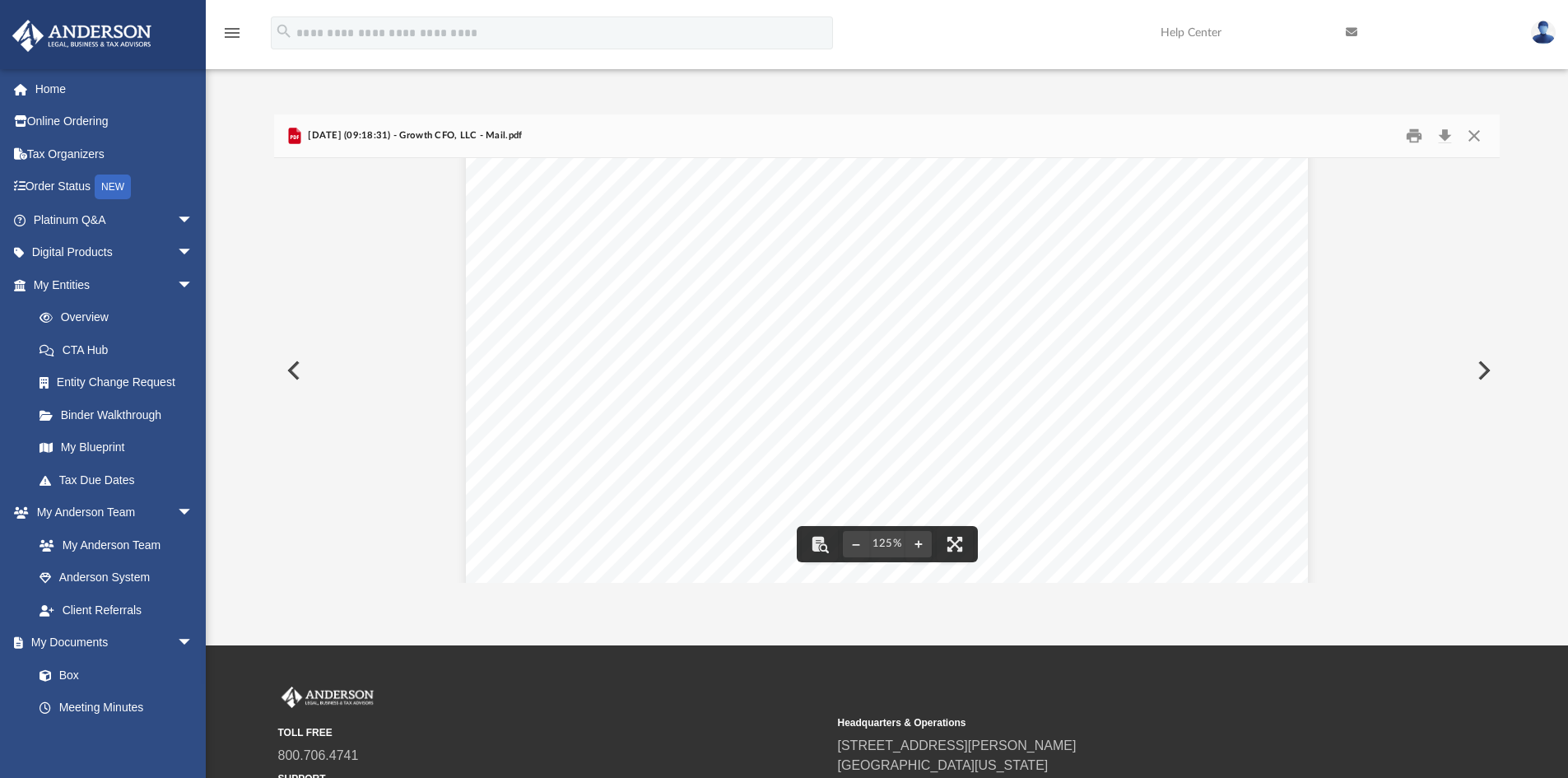
click at [1478, 365] on button "Preview" at bounding box center [1482, 370] width 36 height 46
click at [1487, 367] on button "Preview" at bounding box center [1482, 370] width 36 height 46
click at [1481, 367] on button "Preview" at bounding box center [1482, 370] width 36 height 46
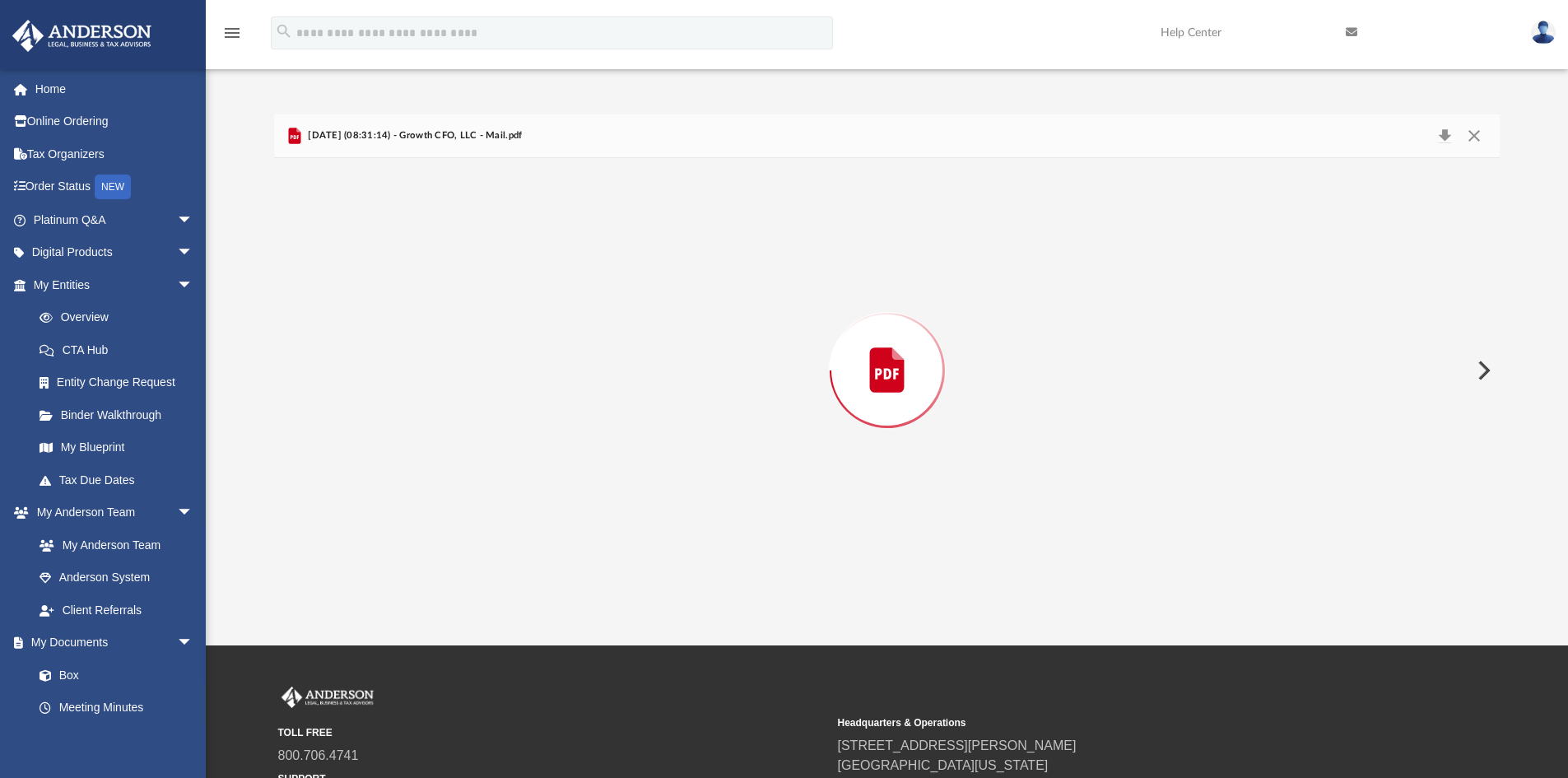
scroll to position [746, 0]
click at [1481, 367] on button "Preview" at bounding box center [1482, 370] width 36 height 46
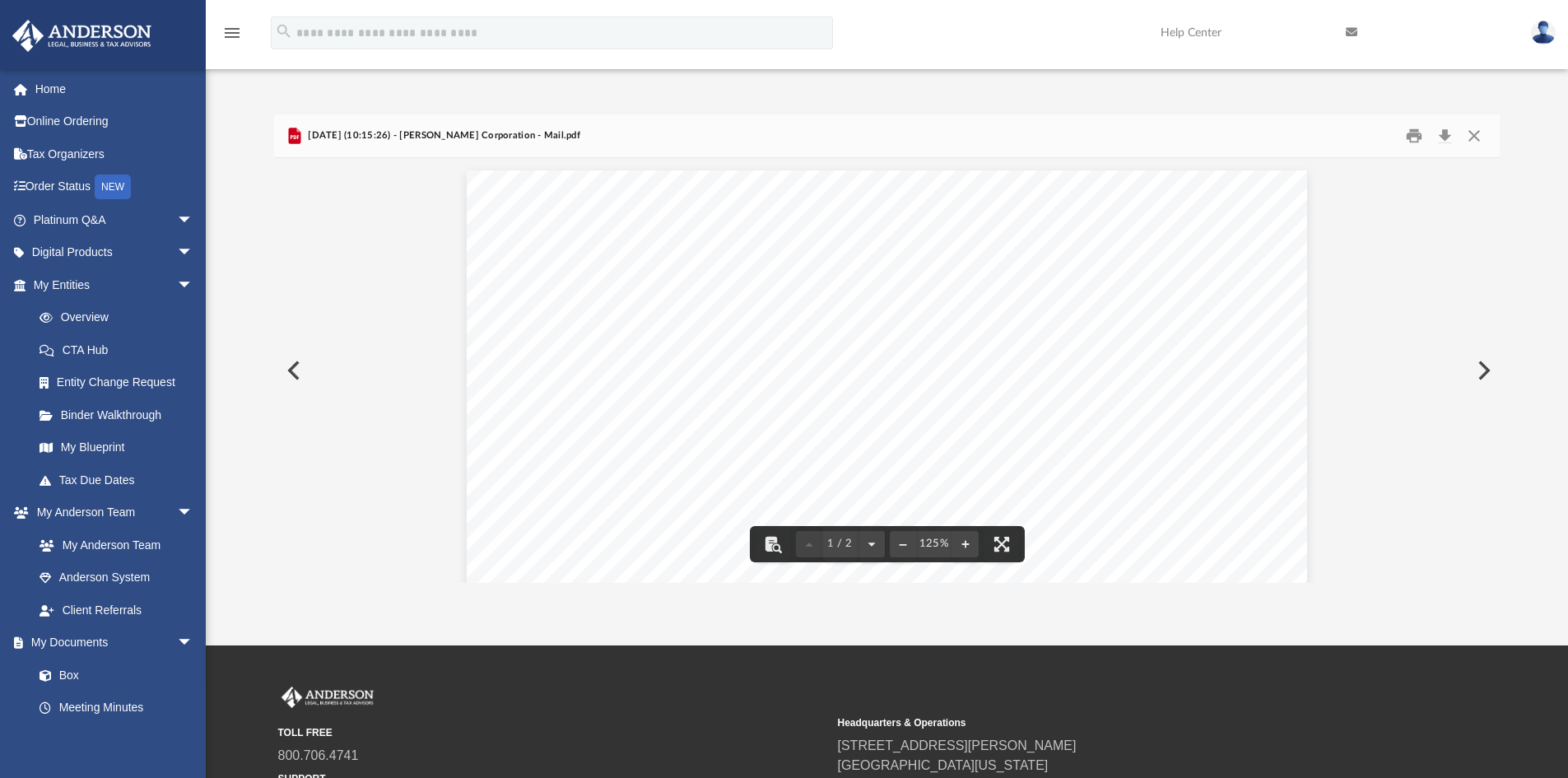
click at [1479, 366] on button "Preview" at bounding box center [1482, 370] width 36 height 46
click at [291, 373] on button "Preview" at bounding box center [292, 370] width 36 height 46
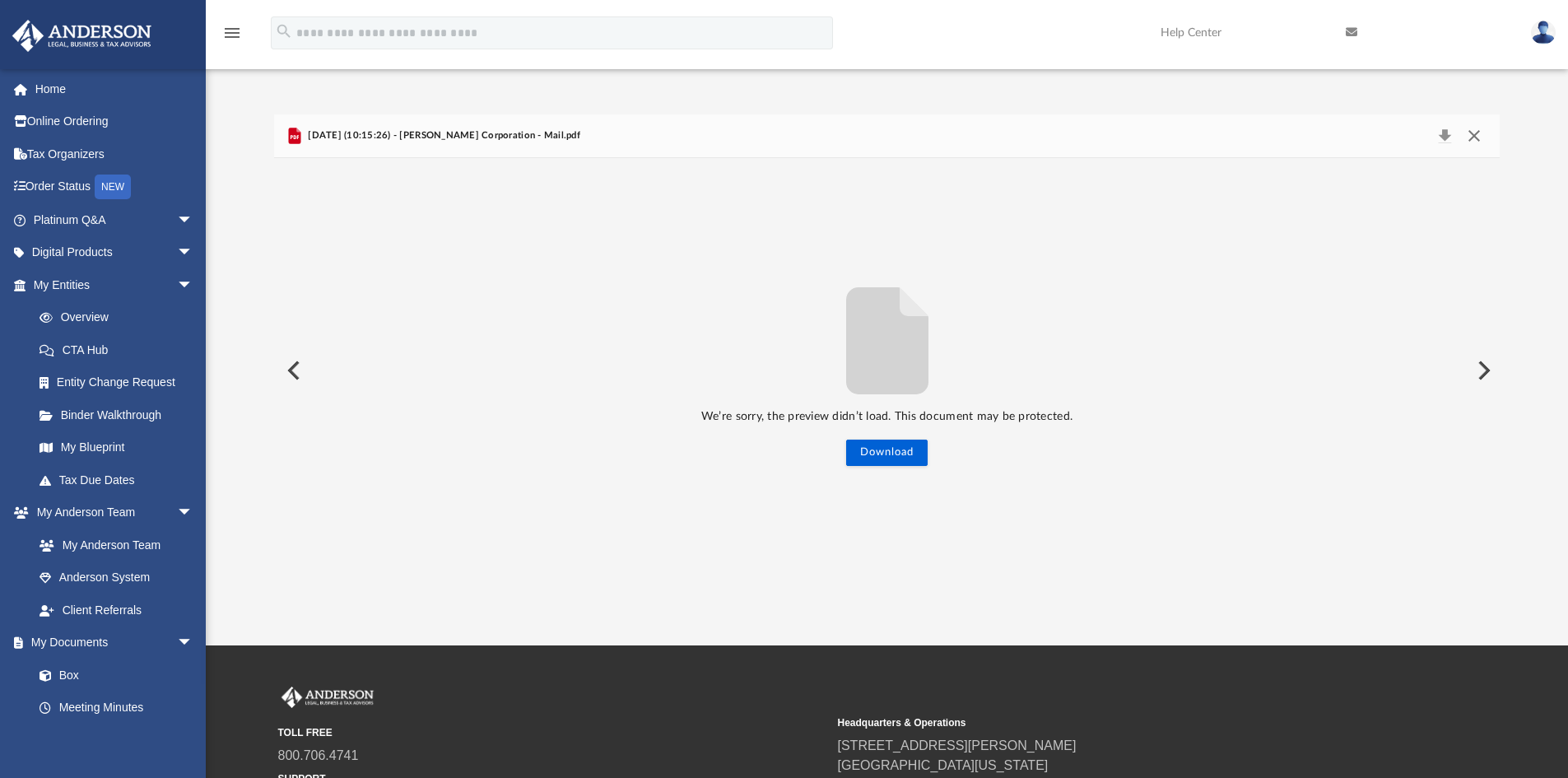
click at [1472, 138] on button "Close" at bounding box center [1473, 135] width 29 height 23
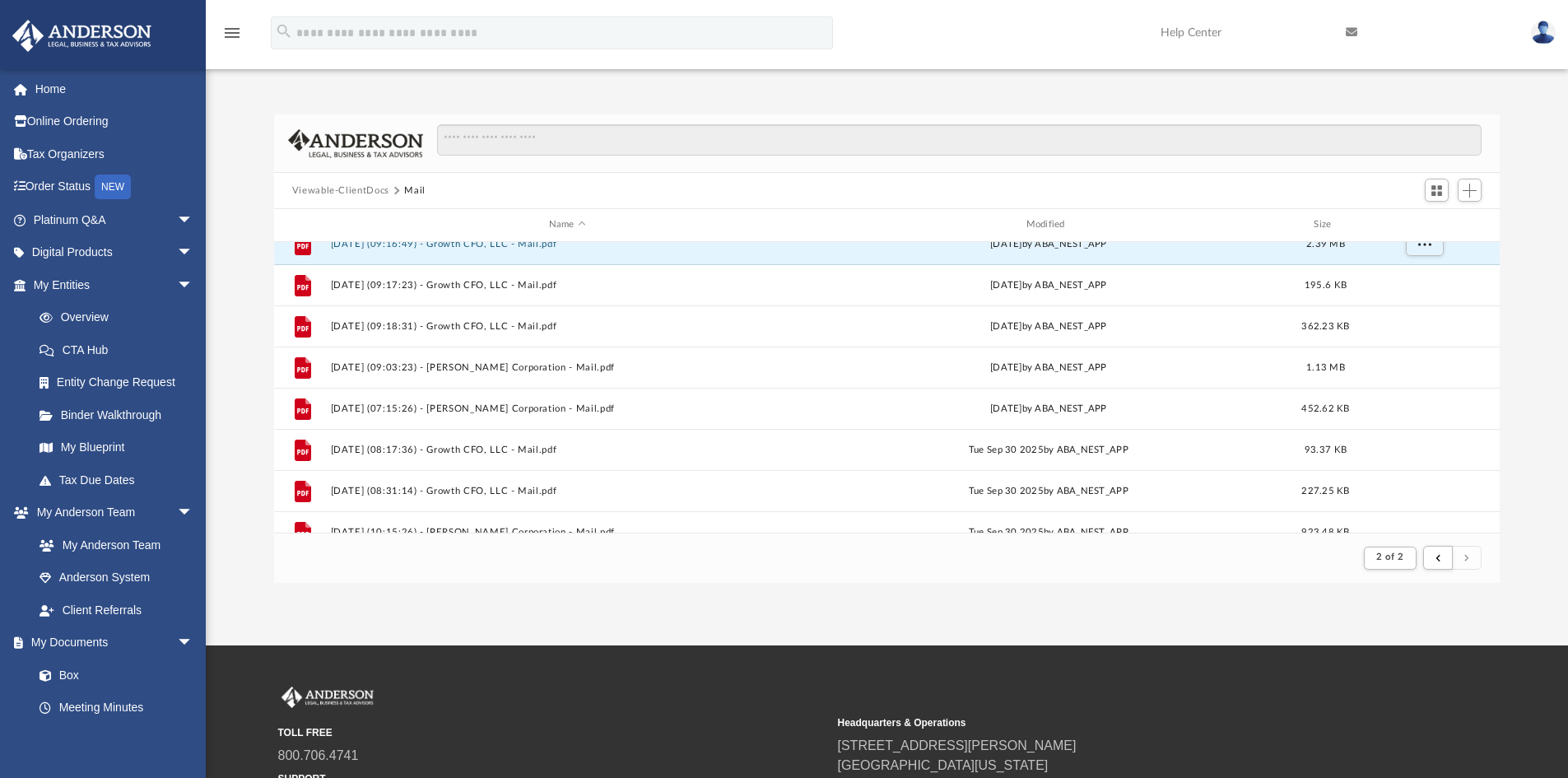
scroll to position [780, 0]
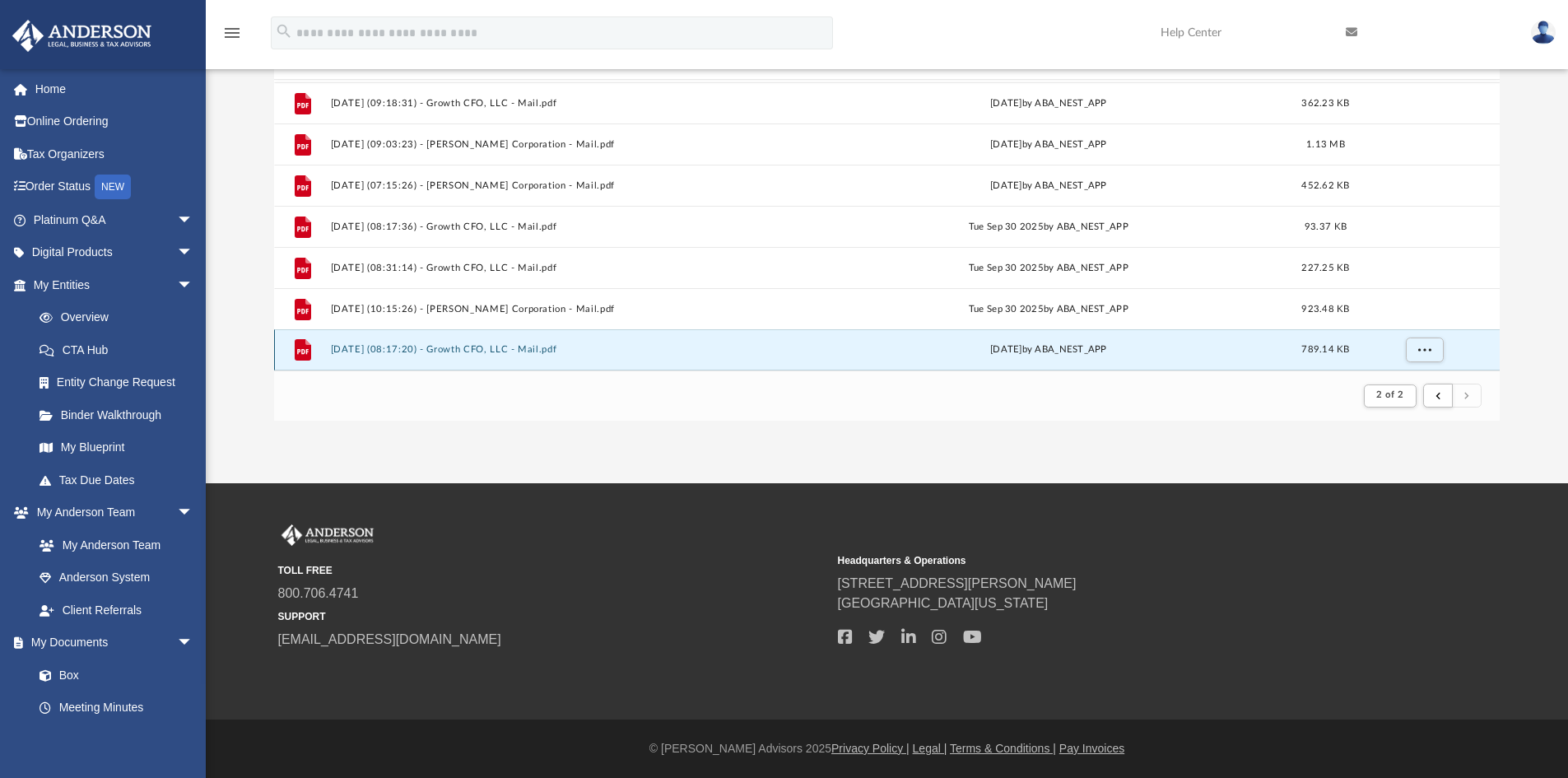
click at [569, 345] on button "[DATE] (08:17:20) - Growth CFO, LLC - Mail.pdf" at bounding box center [567, 349] width 474 height 10
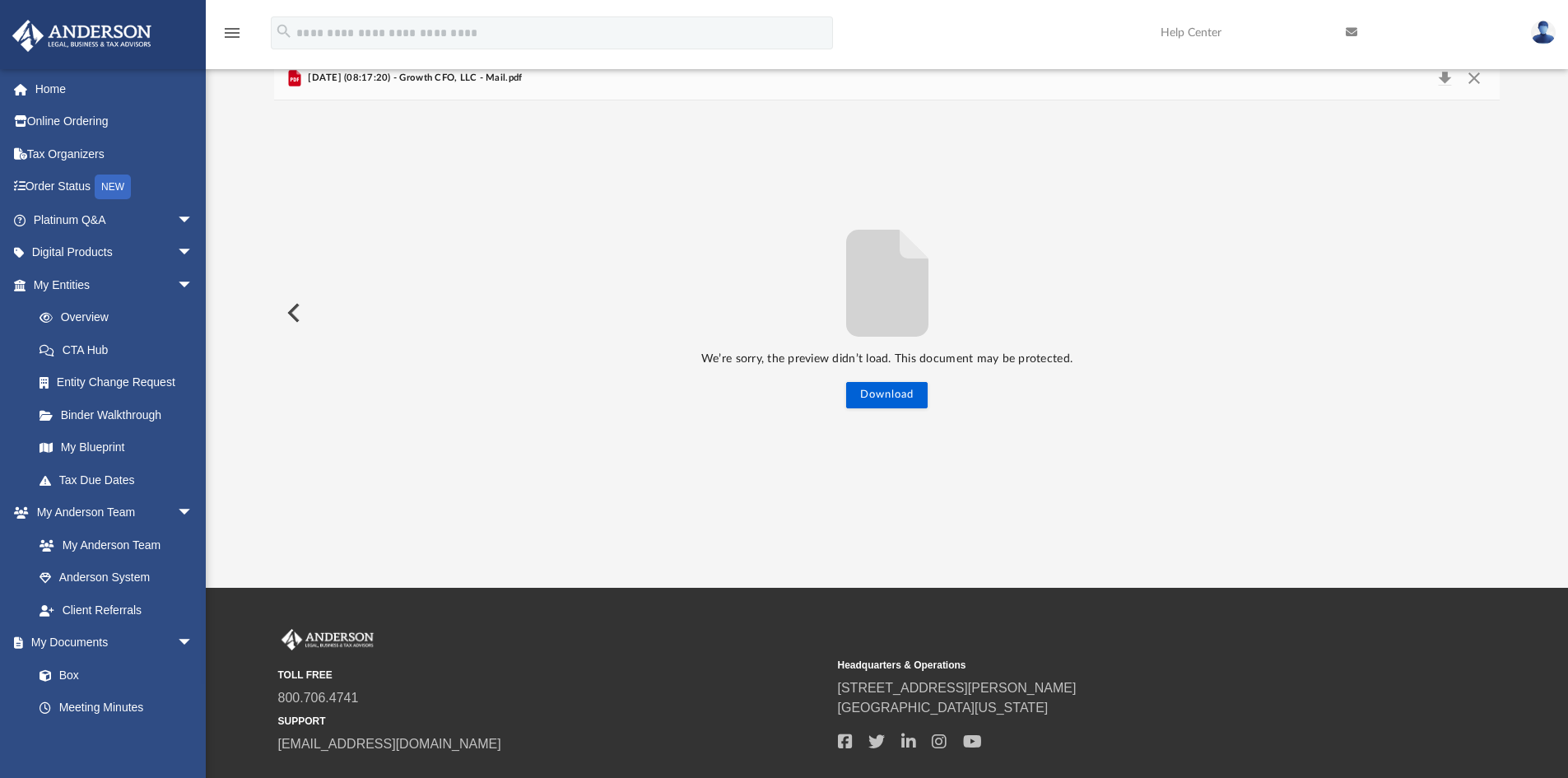
scroll to position [0, 0]
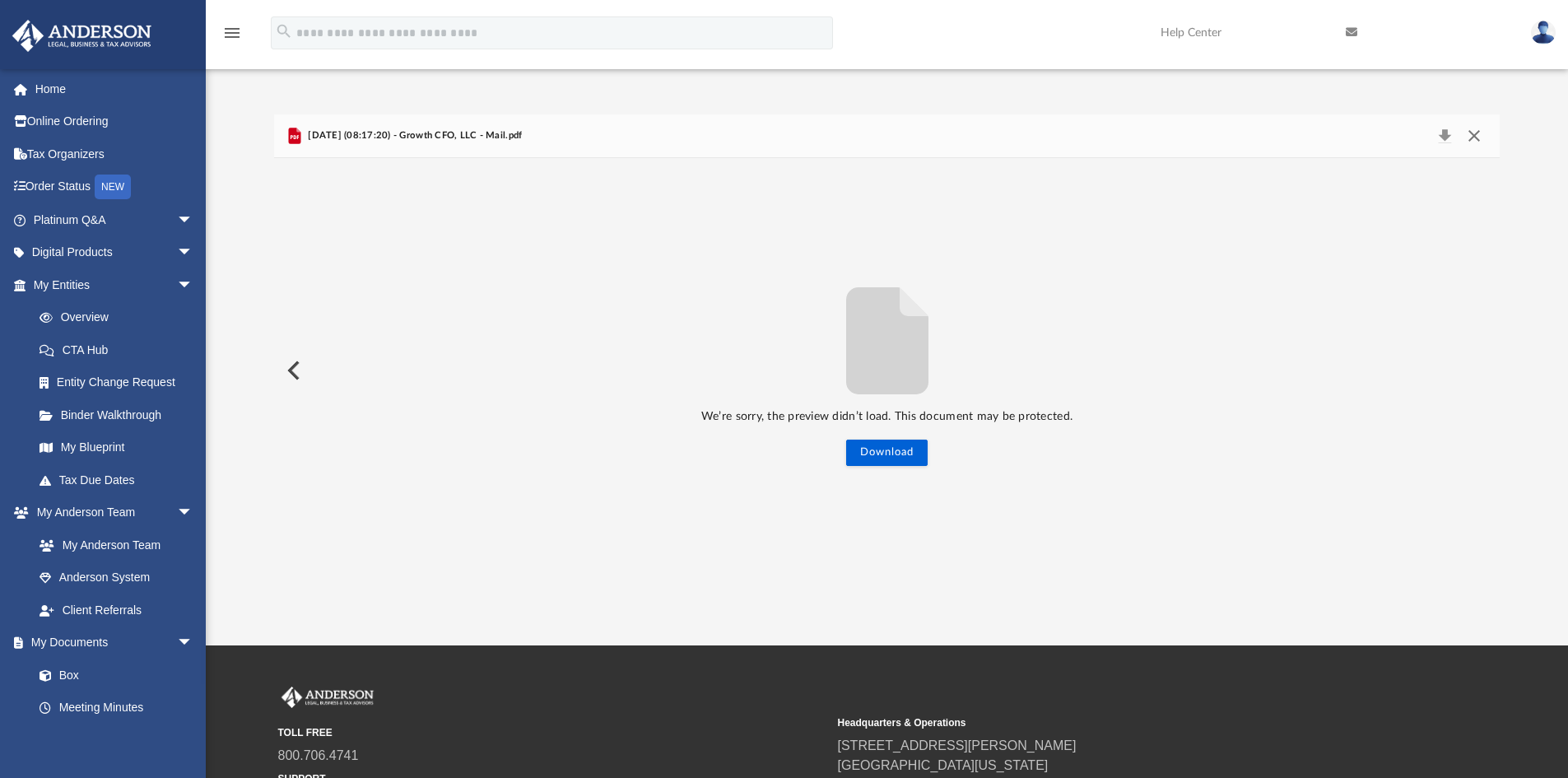
click at [1484, 133] on button "Close" at bounding box center [1473, 135] width 29 height 23
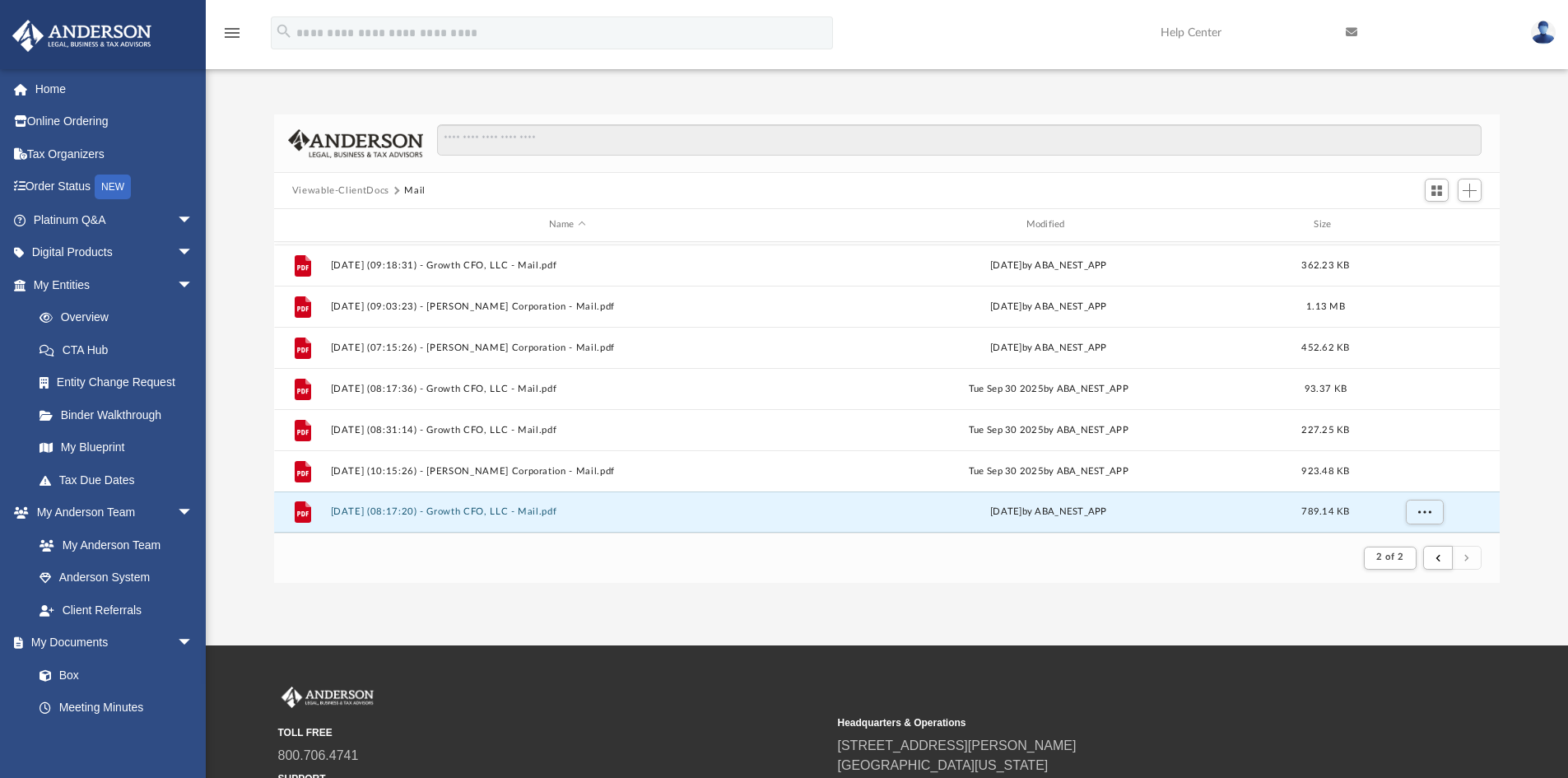
click at [1543, 34] on img at bounding box center [1543, 32] width 24 height 24
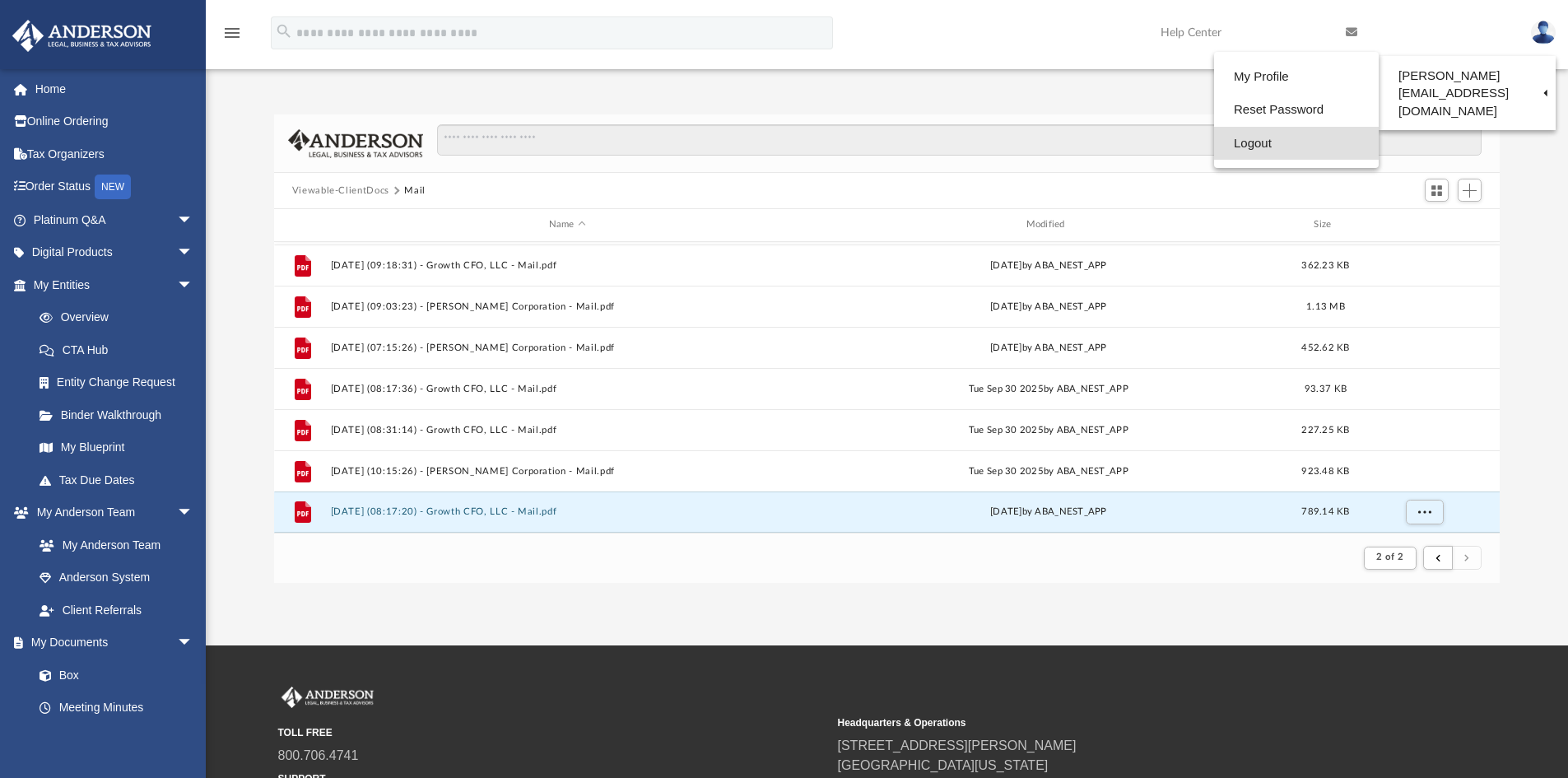
click at [1255, 148] on link "Logout" at bounding box center [1296, 144] width 165 height 34
